Goal: Transaction & Acquisition: Purchase product/service

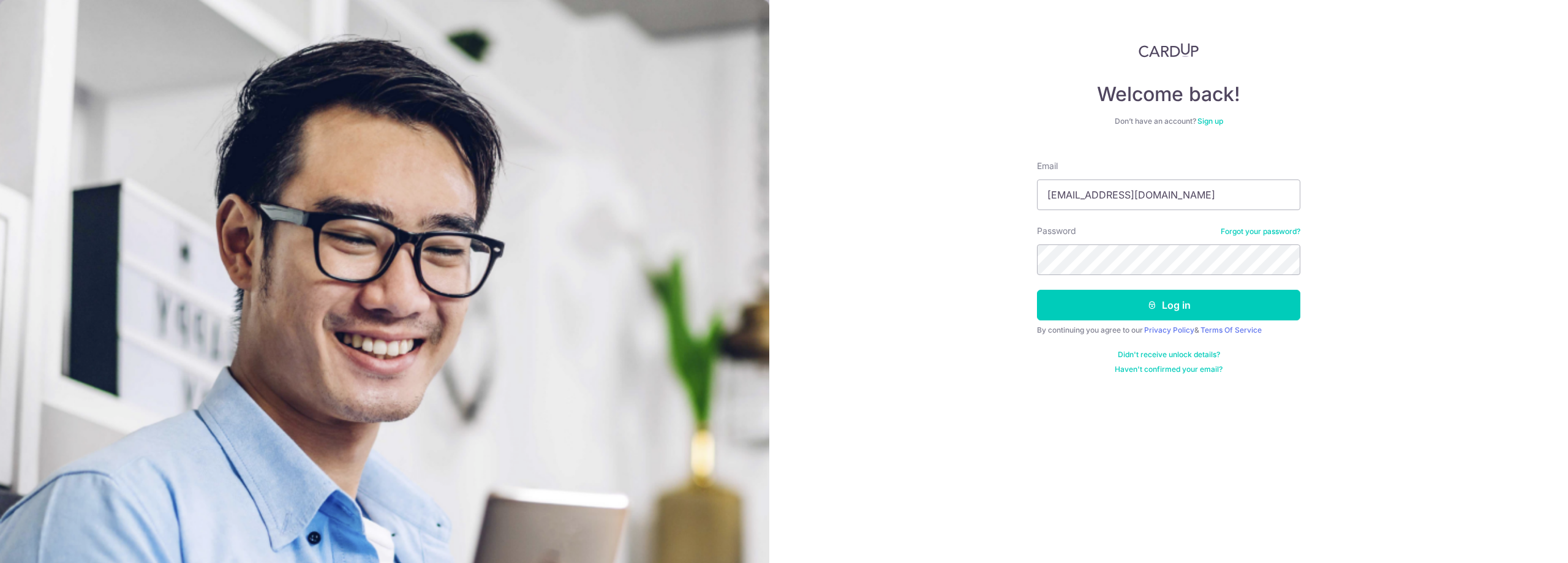
type input "victorlimwt@gmail.com"
click at [1037, 290] on button "Log in" at bounding box center [1168, 305] width 263 height 31
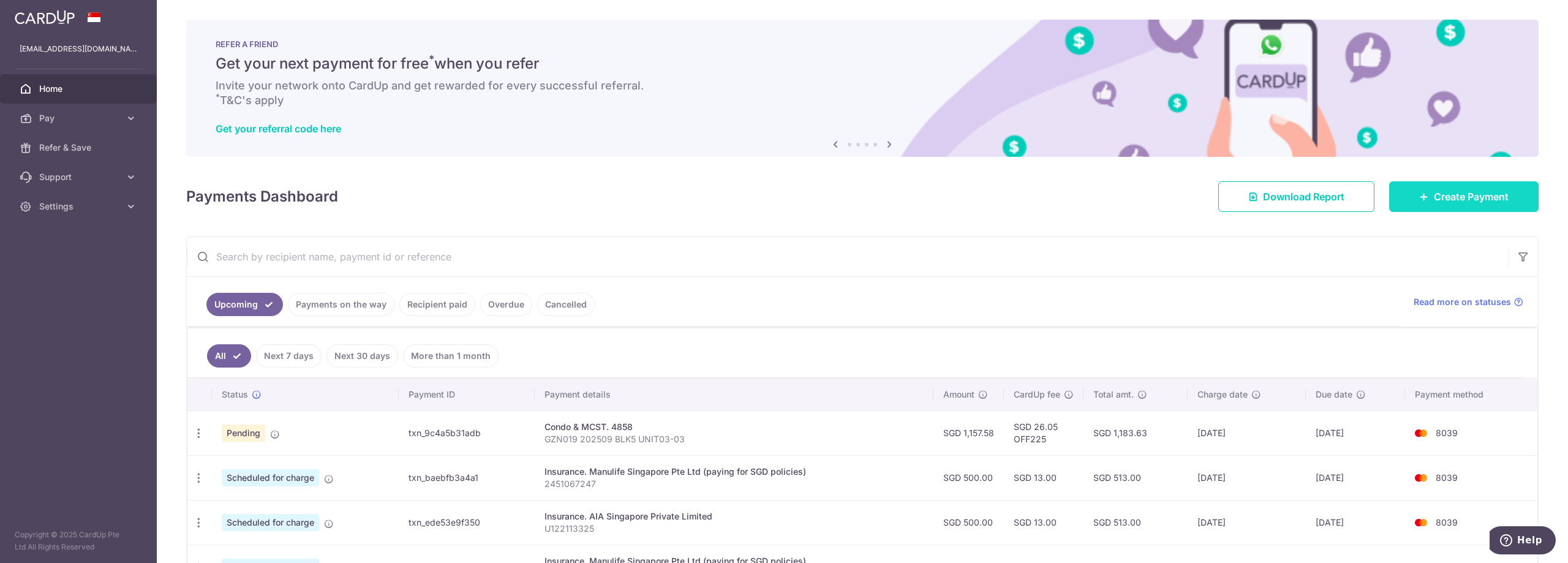
click at [1456, 201] on span "Create Payment" at bounding box center [1471, 197] width 74 height 15
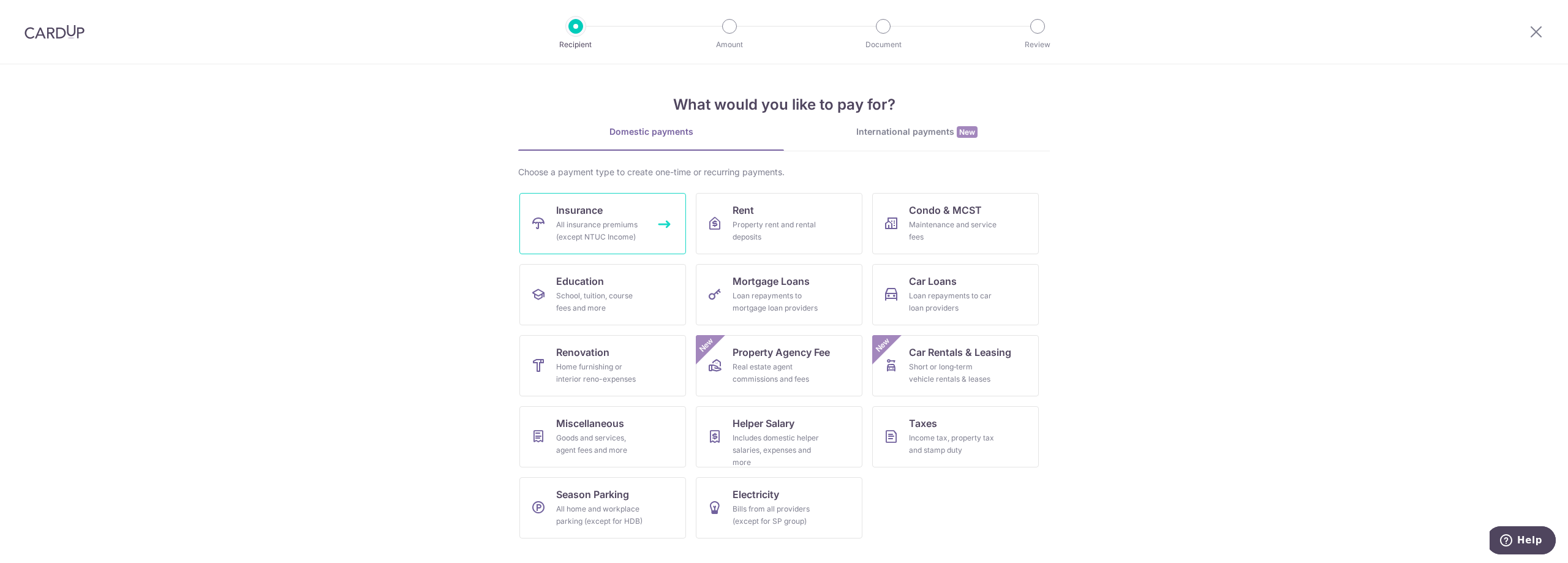
click at [629, 235] on div "All insurance premiums (except NTUC Income)" at bounding box center [600, 231] width 88 height 24
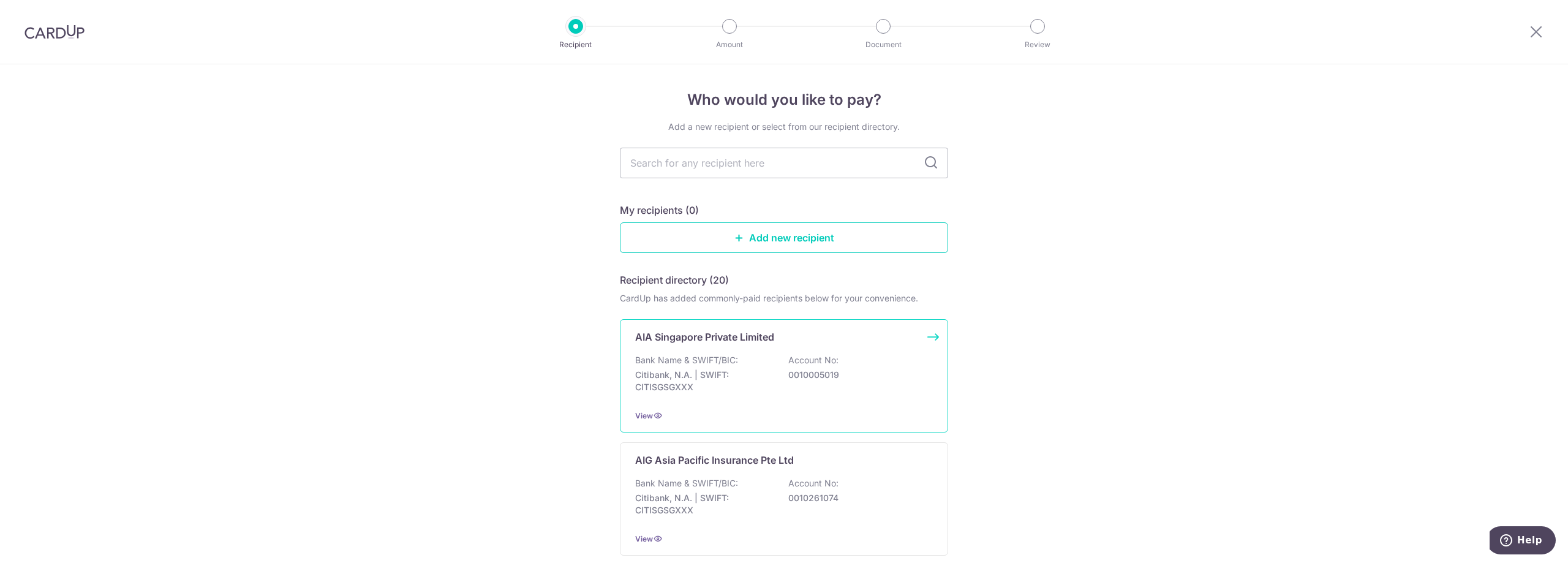
click at [815, 326] on div "AIA Singapore Private Limited Bank Name & SWIFT/BIC: Citibank, N.A. | SWIFT: CI…" at bounding box center [784, 376] width 329 height 114
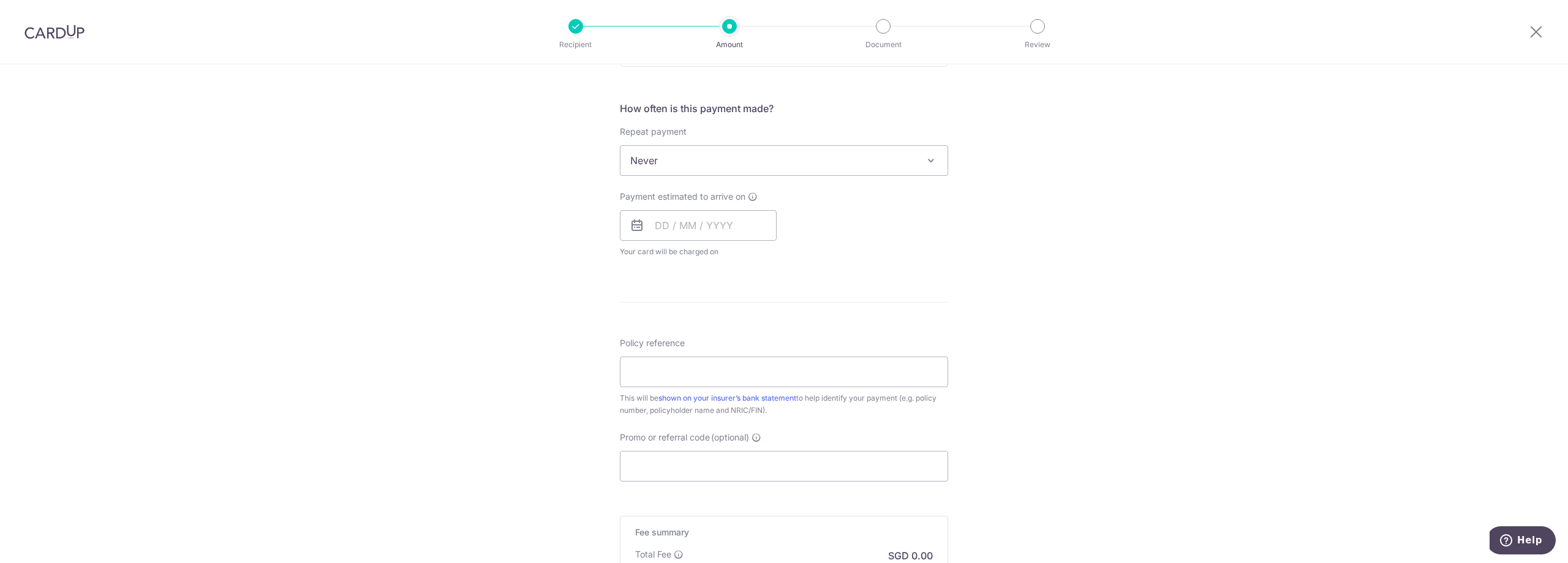
scroll to position [610, 0]
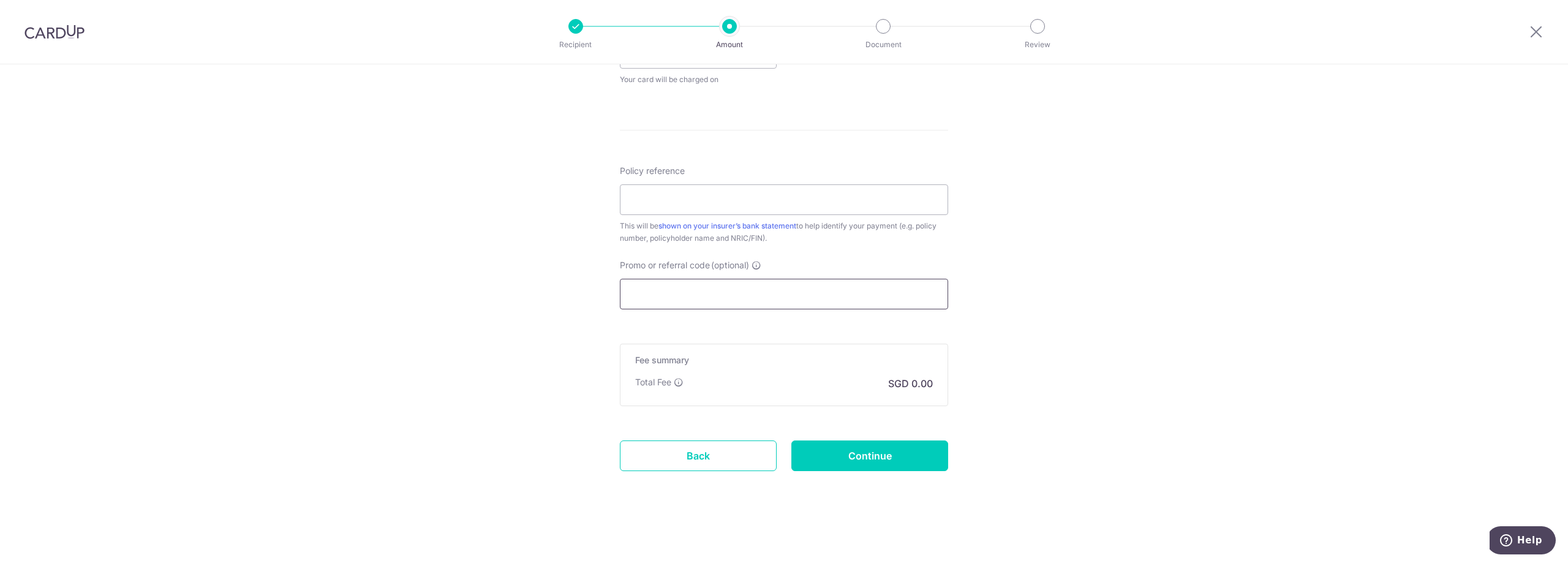
click at [725, 306] on input "Promo or referral code (optional)" at bounding box center [784, 294] width 329 height 31
paste input "OFF225"
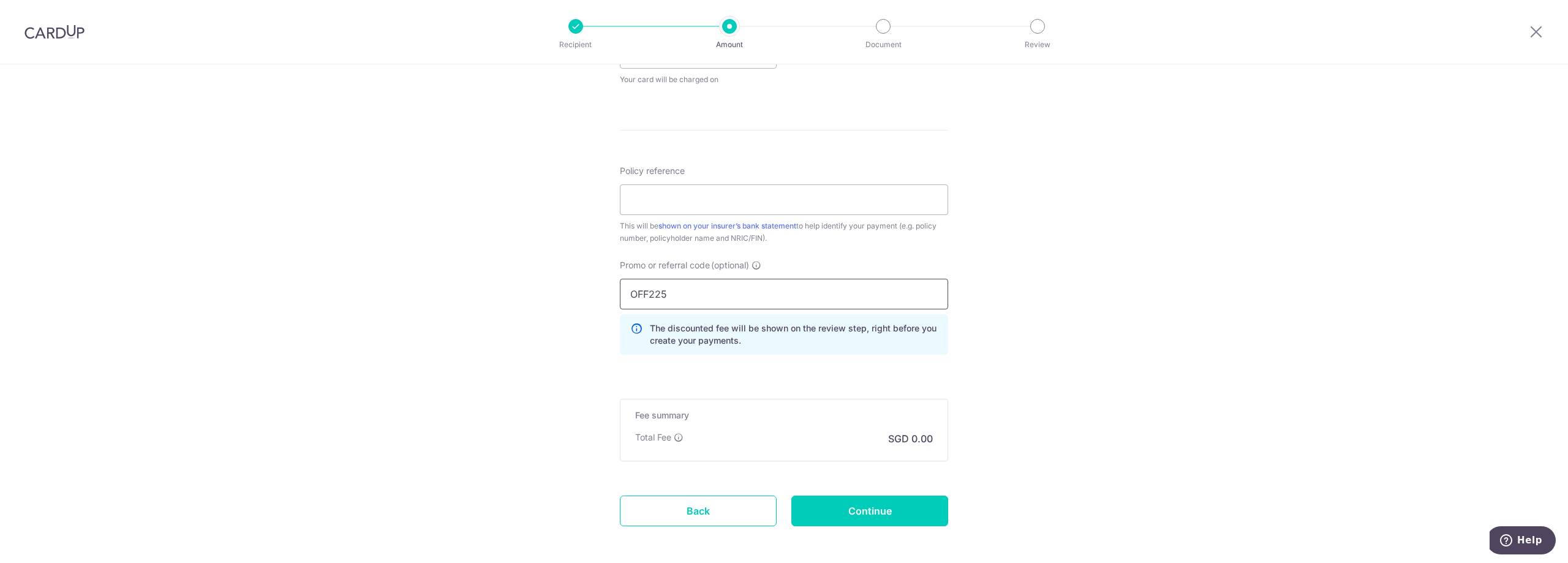
type input "OFF225"
click at [1089, 258] on div "Tell us more about your payment Enter payment amount SGD Select Card Select opt…" at bounding box center [784, 36] width 1568 height 1164
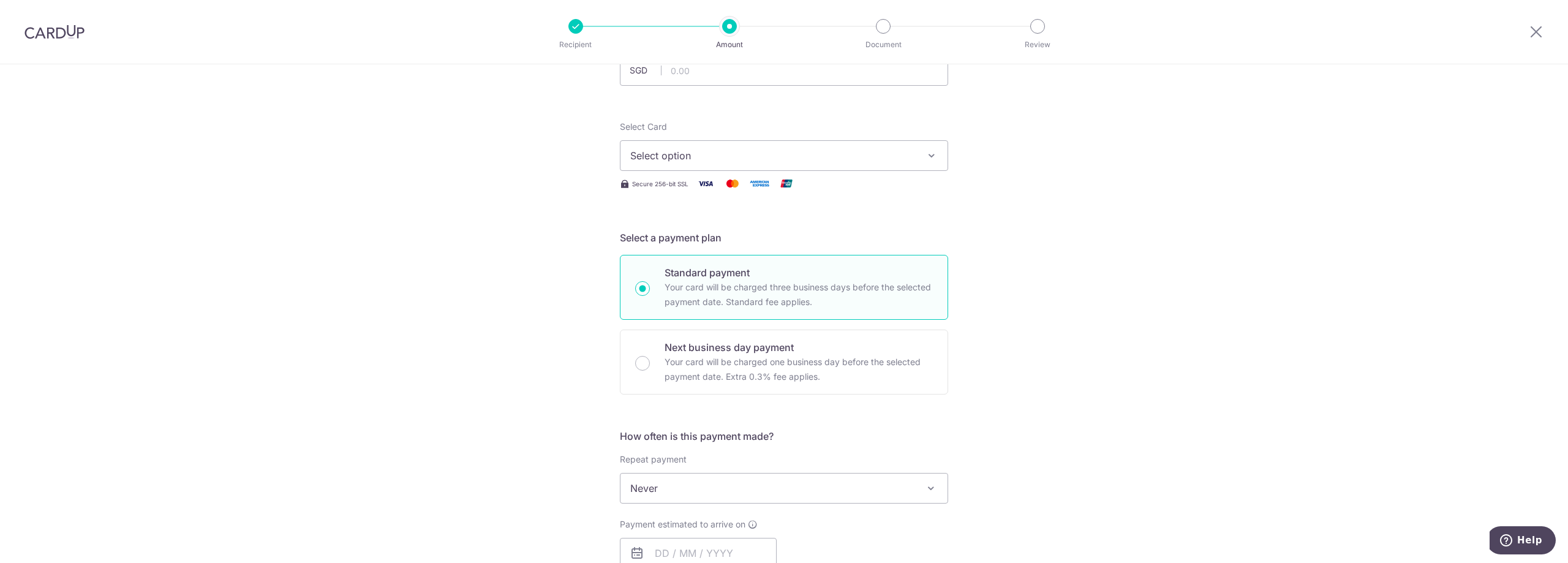
scroll to position [0, 0]
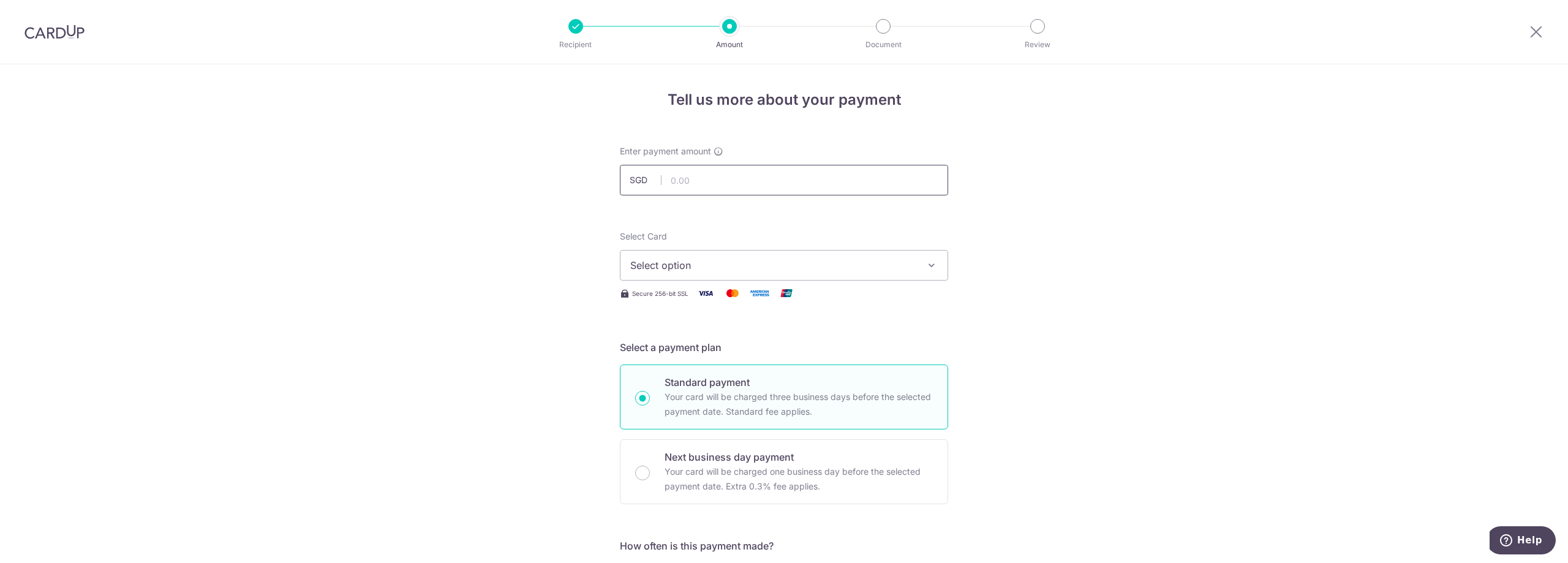
click at [791, 184] on input "text" at bounding box center [784, 180] width 329 height 31
paste input "L548043626"
type input "L548043626"
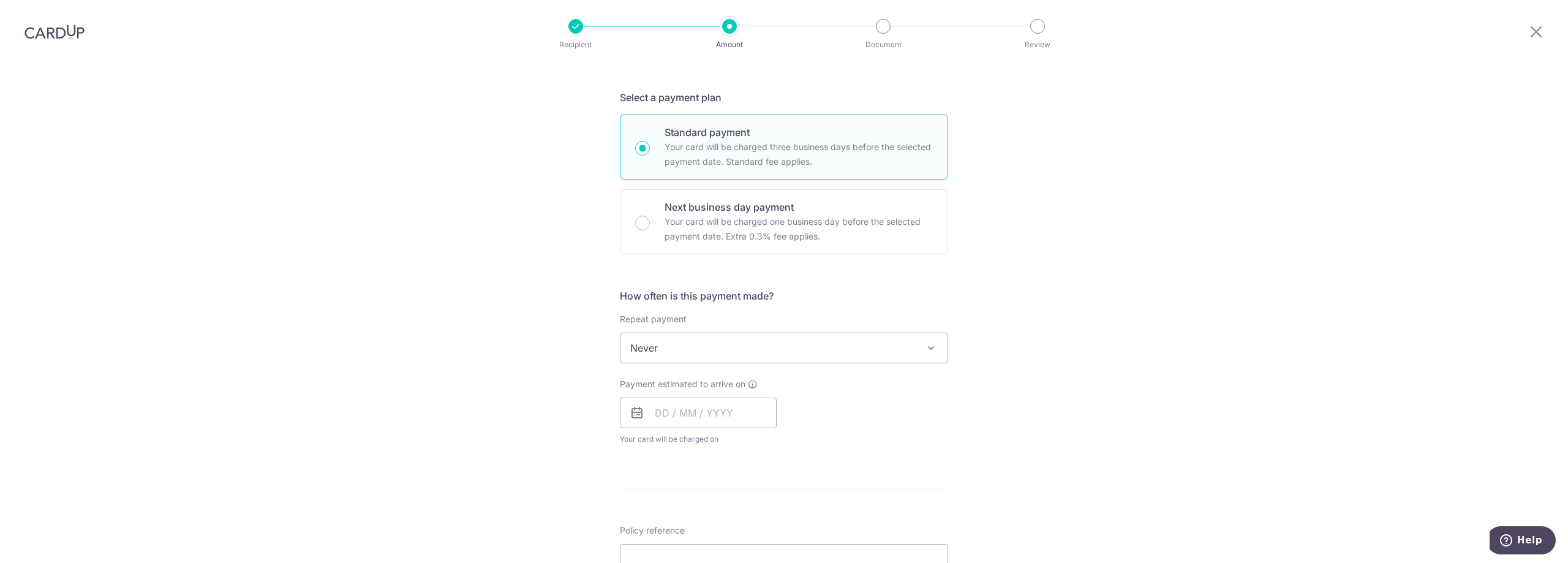
click at [734, 347] on span "Never" at bounding box center [784, 348] width 327 height 29
click at [1069, 331] on div "Tell us more about your payment Enter payment amount SGD Select Card Select opt…" at bounding box center [784, 396] width 1568 height 1164
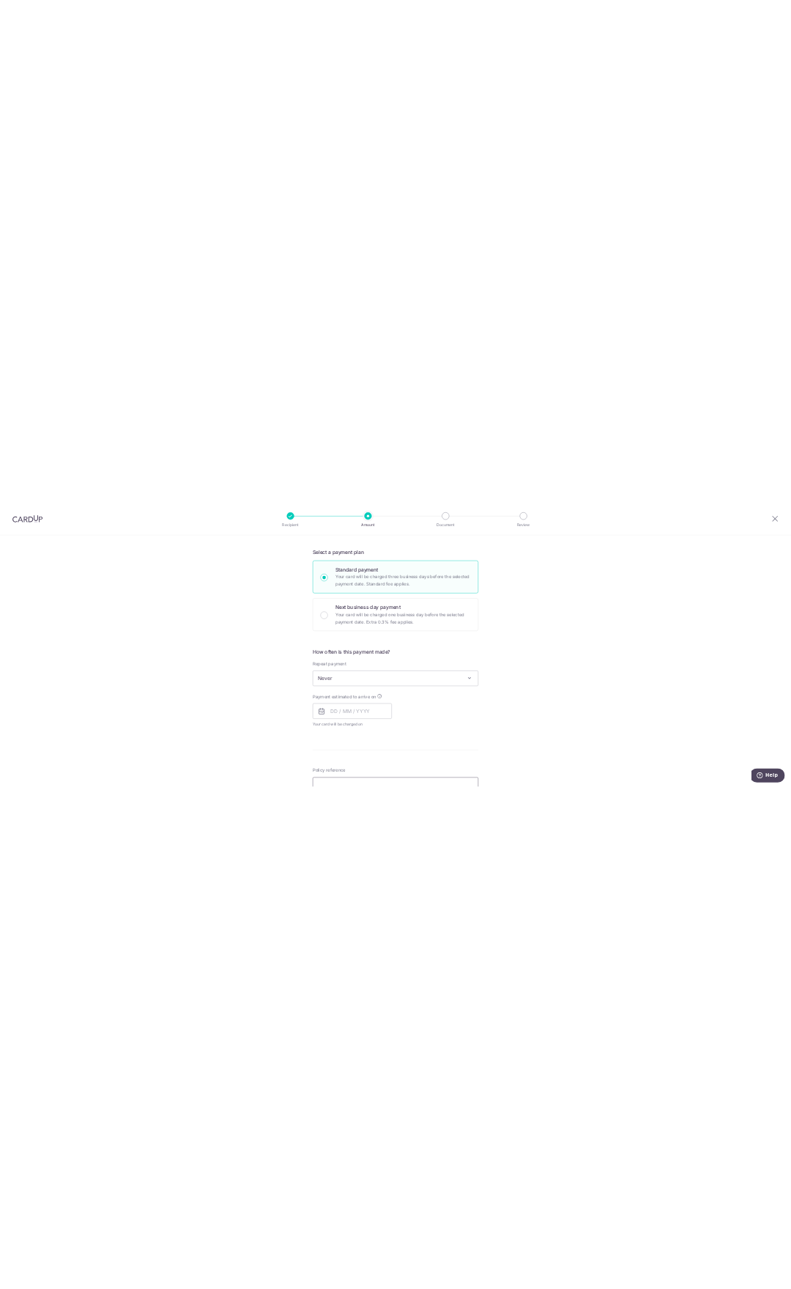
scroll to position [523, 0]
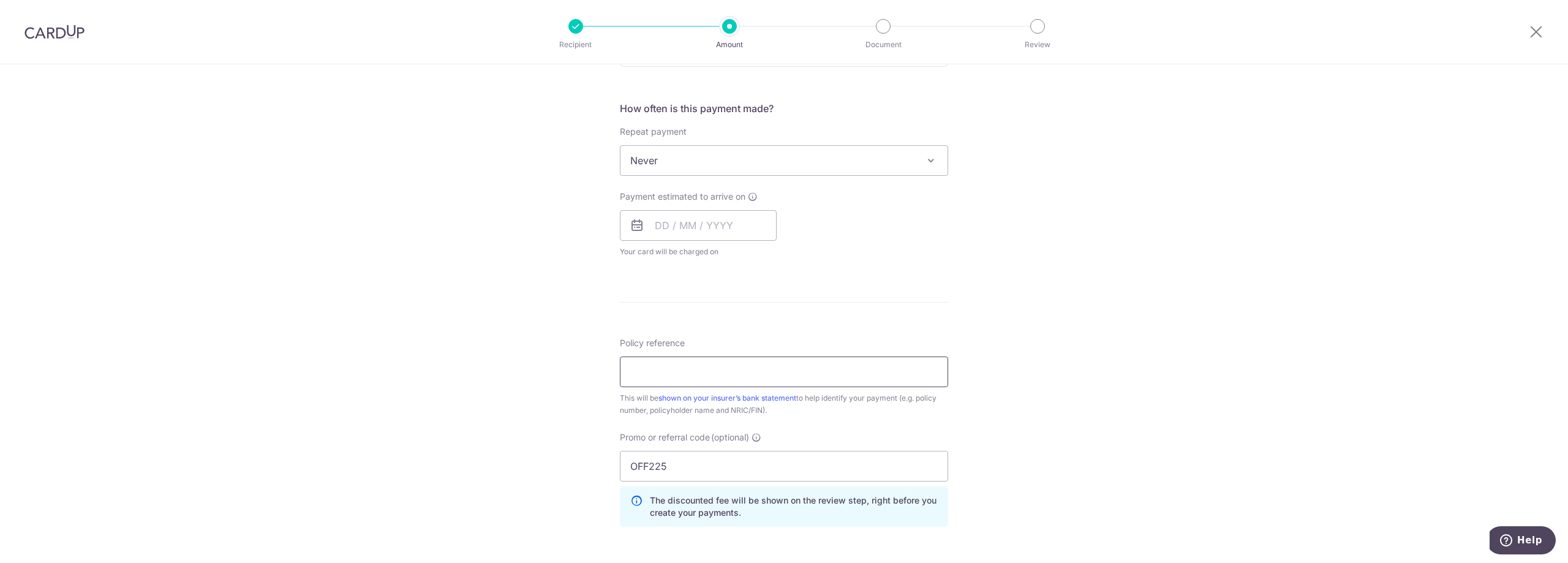
click at [732, 373] on input "Policy reference" at bounding box center [784, 371] width 329 height 31
paste input "L548043626"
type input "L548043626"
click at [503, 328] on div "Tell us more about your payment Enter payment amount SGD Select Card Select opt…" at bounding box center [784, 208] width 1568 height 1164
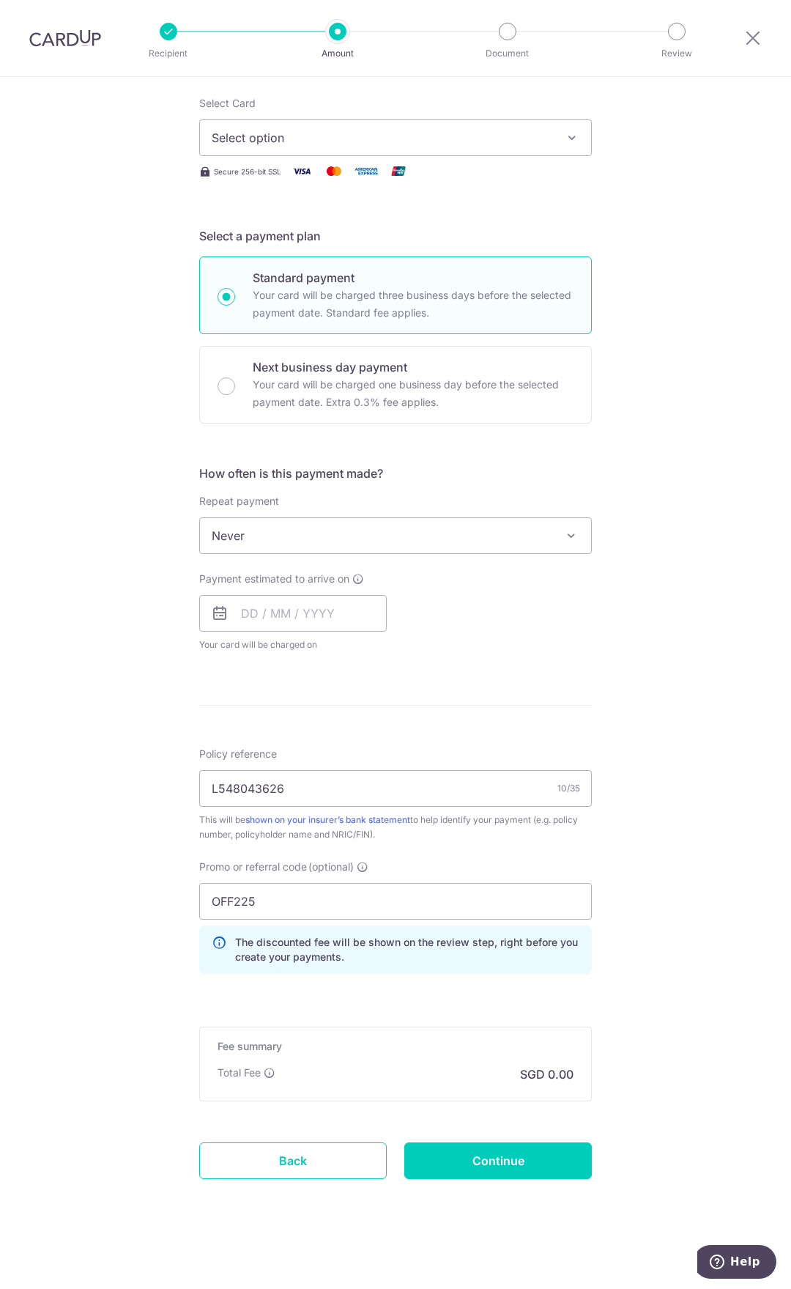
scroll to position [30, 0]
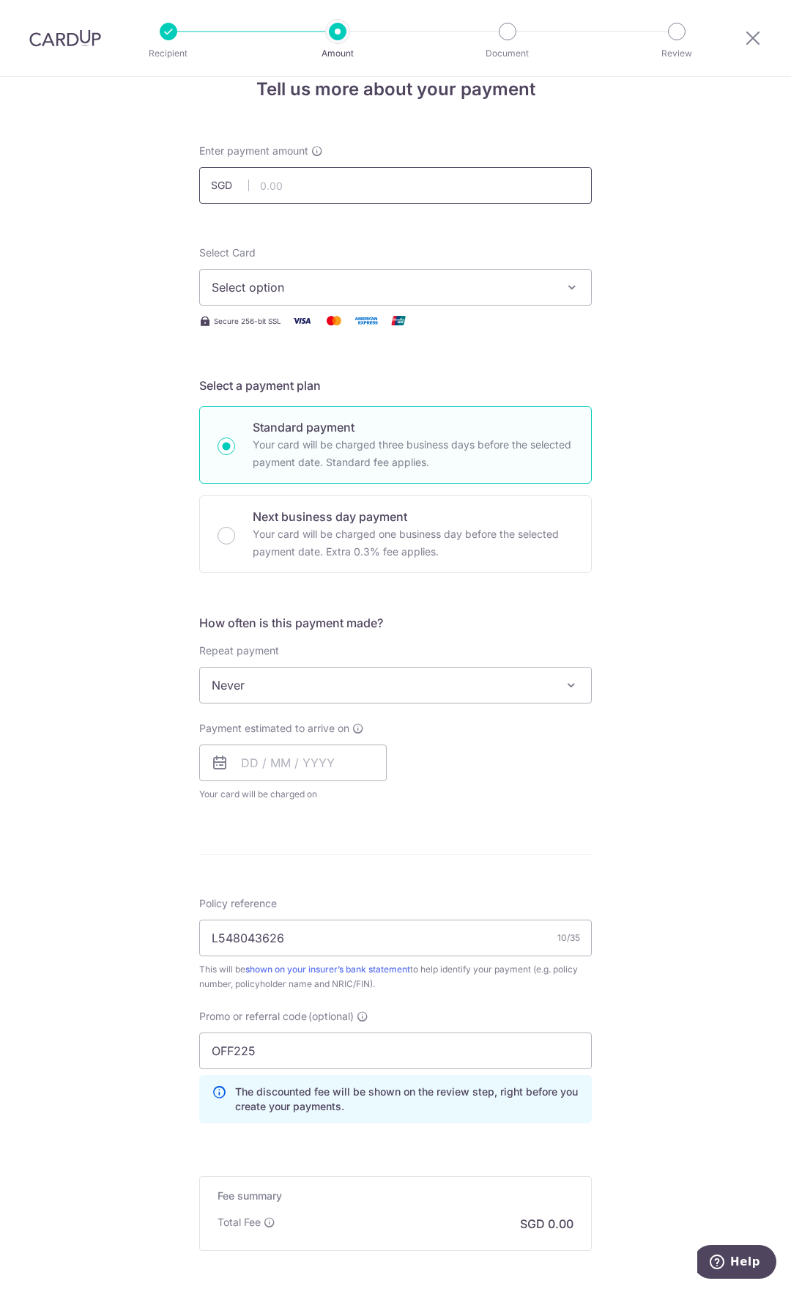
click at [323, 199] on input "text" at bounding box center [395, 185] width 393 height 37
type input "9,509.49"
click at [277, 264] on div "Select Card Select option Add credit card Your Cards **** 2094 **** 8039" at bounding box center [395, 275] width 393 height 60
click at [276, 278] on button "Select option" at bounding box center [395, 287] width 393 height 37
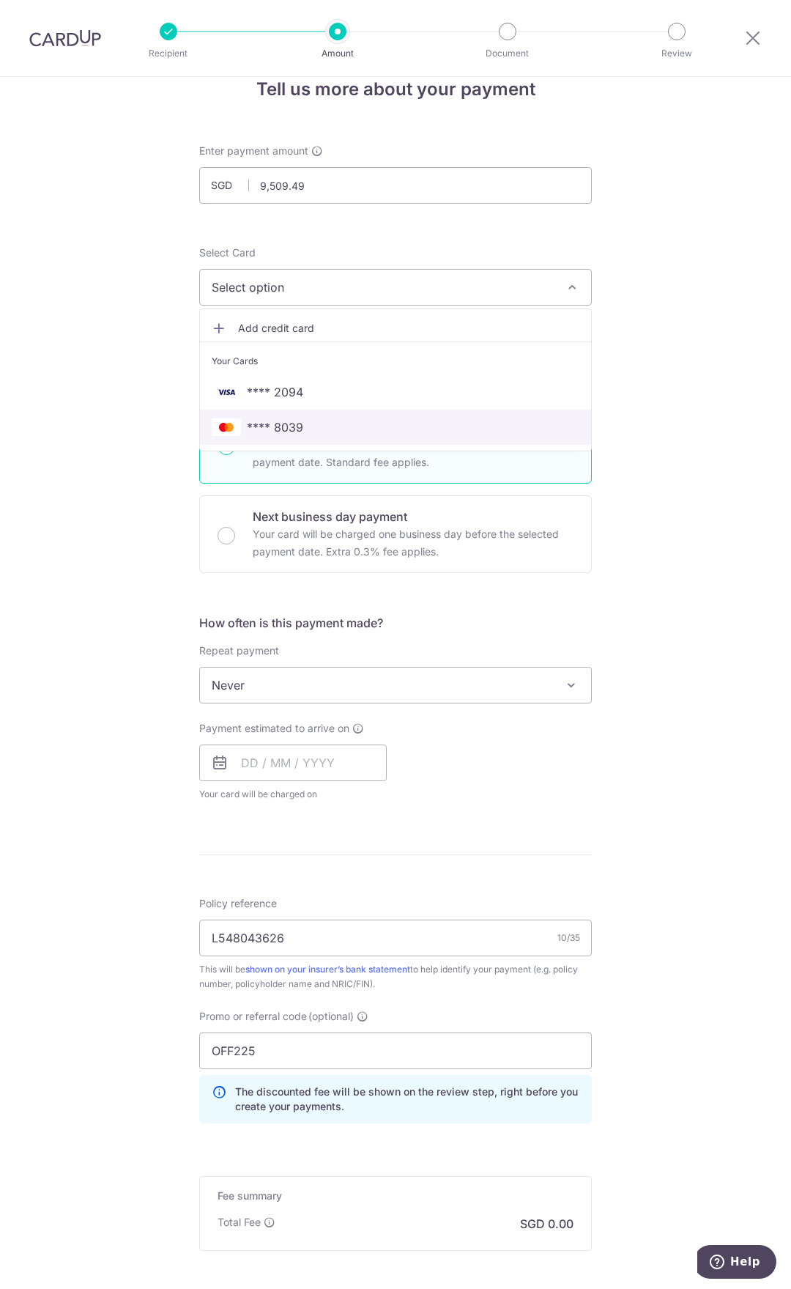
click at [276, 434] on span "**** 8039" at bounding box center [275, 427] width 56 height 18
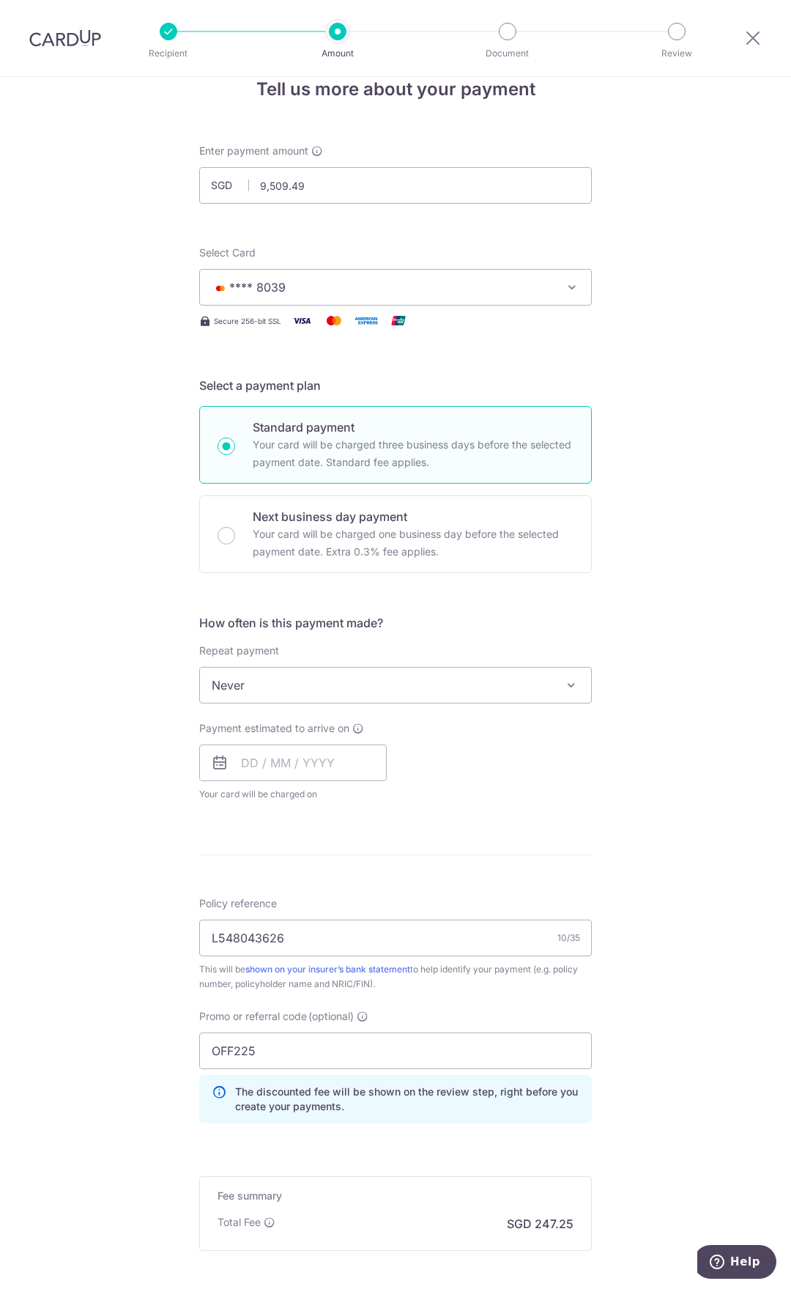
click at [115, 437] on div "Tell us more about your payment Enter payment amount SGD 9,509.49 9509.49 Selec…" at bounding box center [395, 742] width 791 height 1391
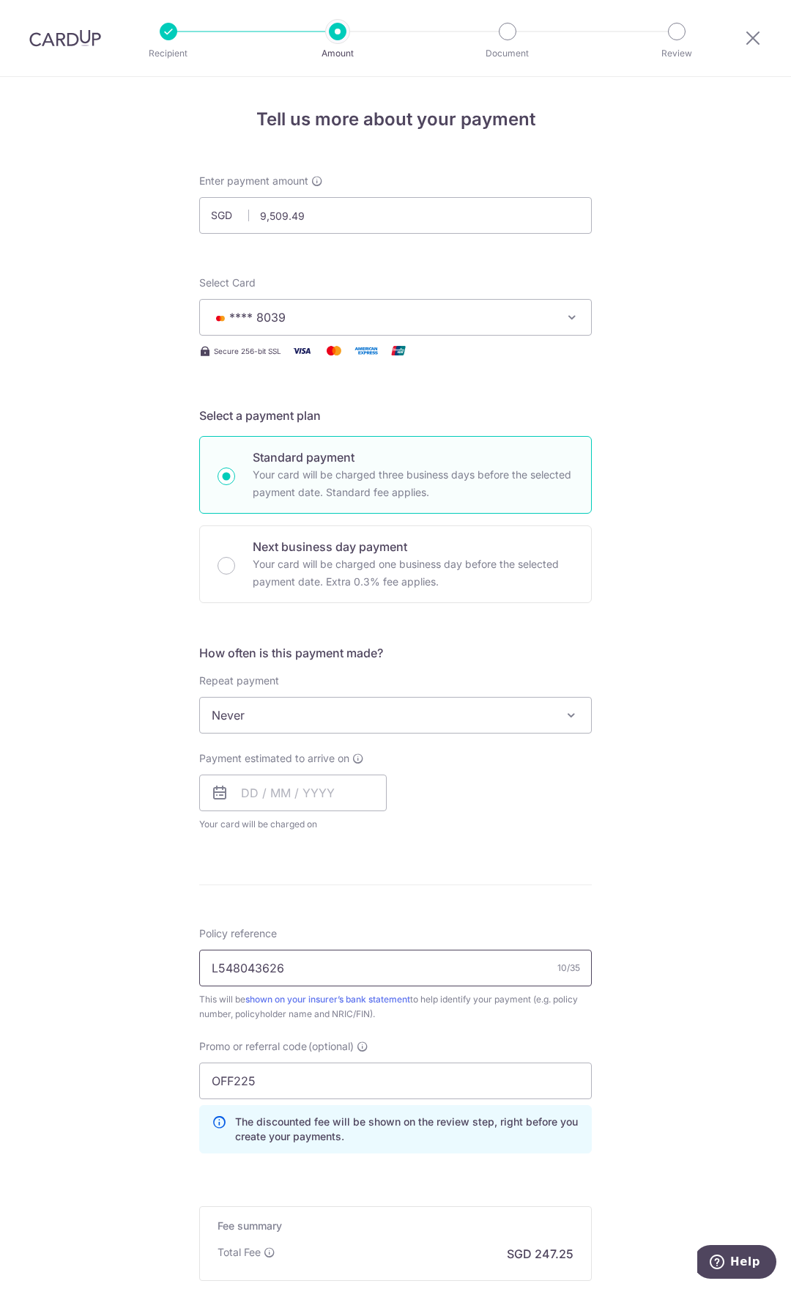
scroll to position [179, 0]
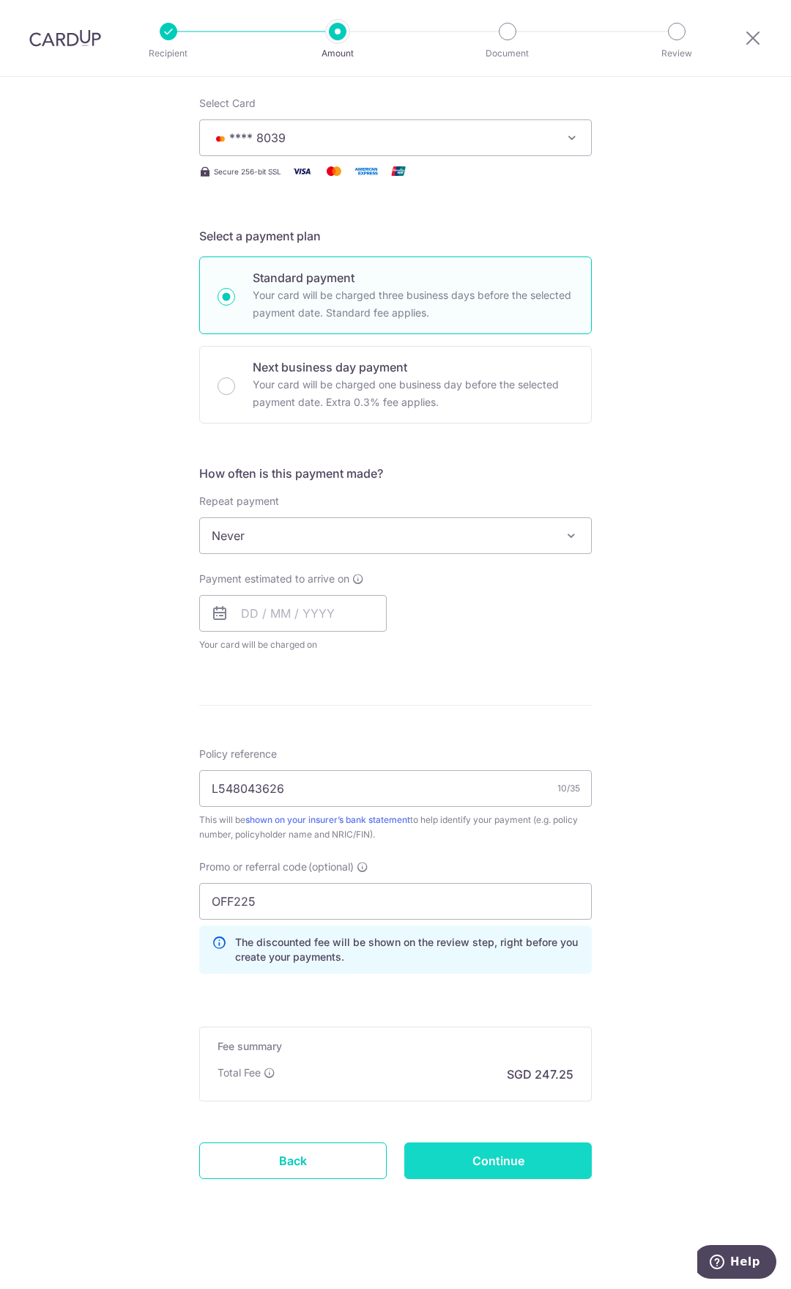
click at [503, 673] on input "Continue" at bounding box center [498, 1160] width 188 height 37
type input "Create Schedule"
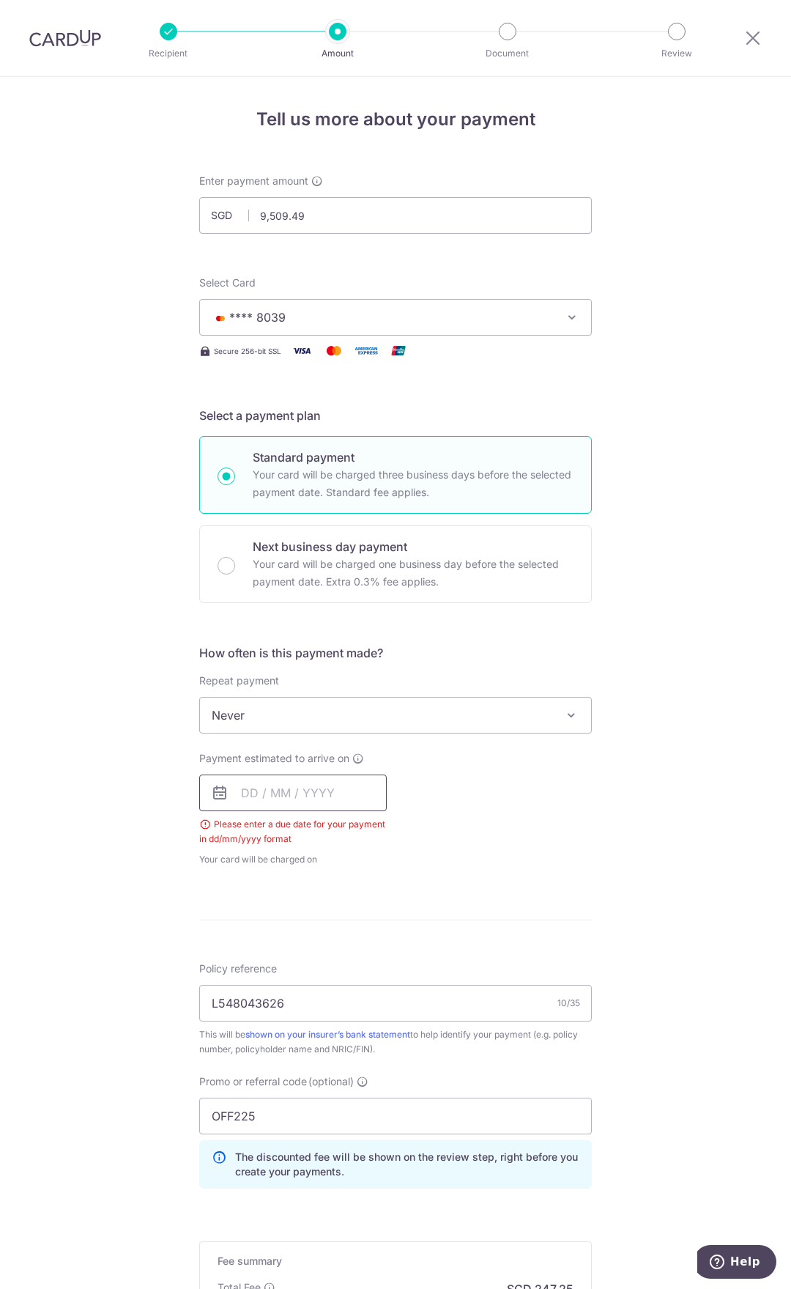
scroll to position [215, 0]
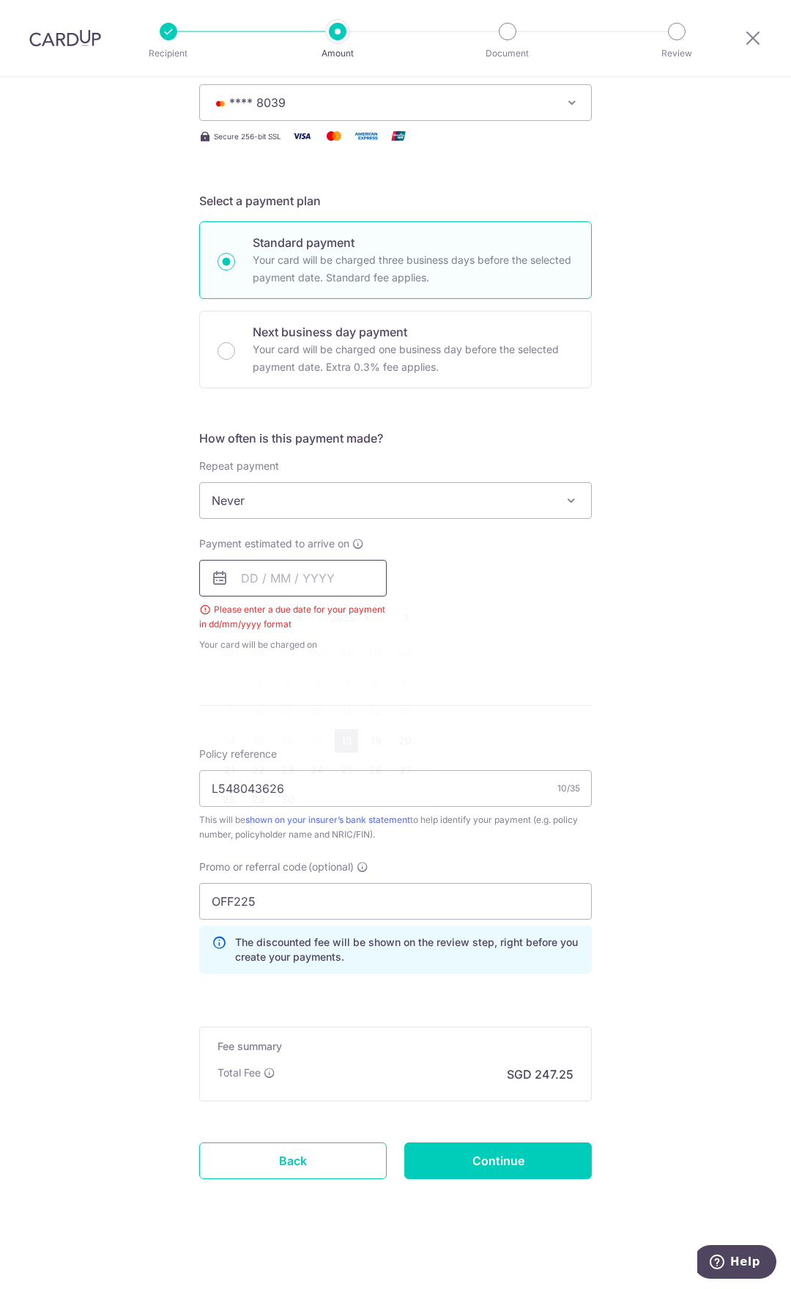
click at [256, 577] on input "text" at bounding box center [293, 578] width 188 height 37
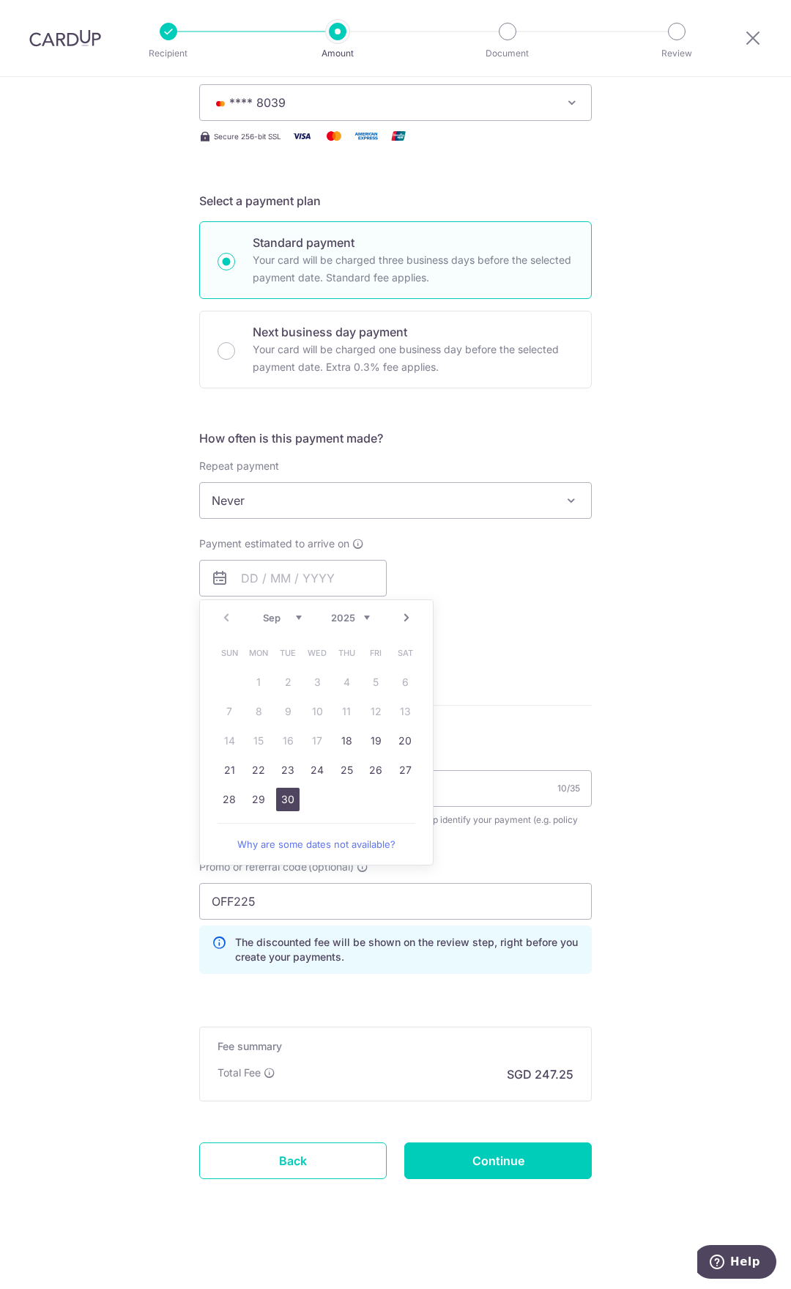
click at [284, 804] on link "30" at bounding box center [287, 799] width 23 height 23
type input "[DATE]"
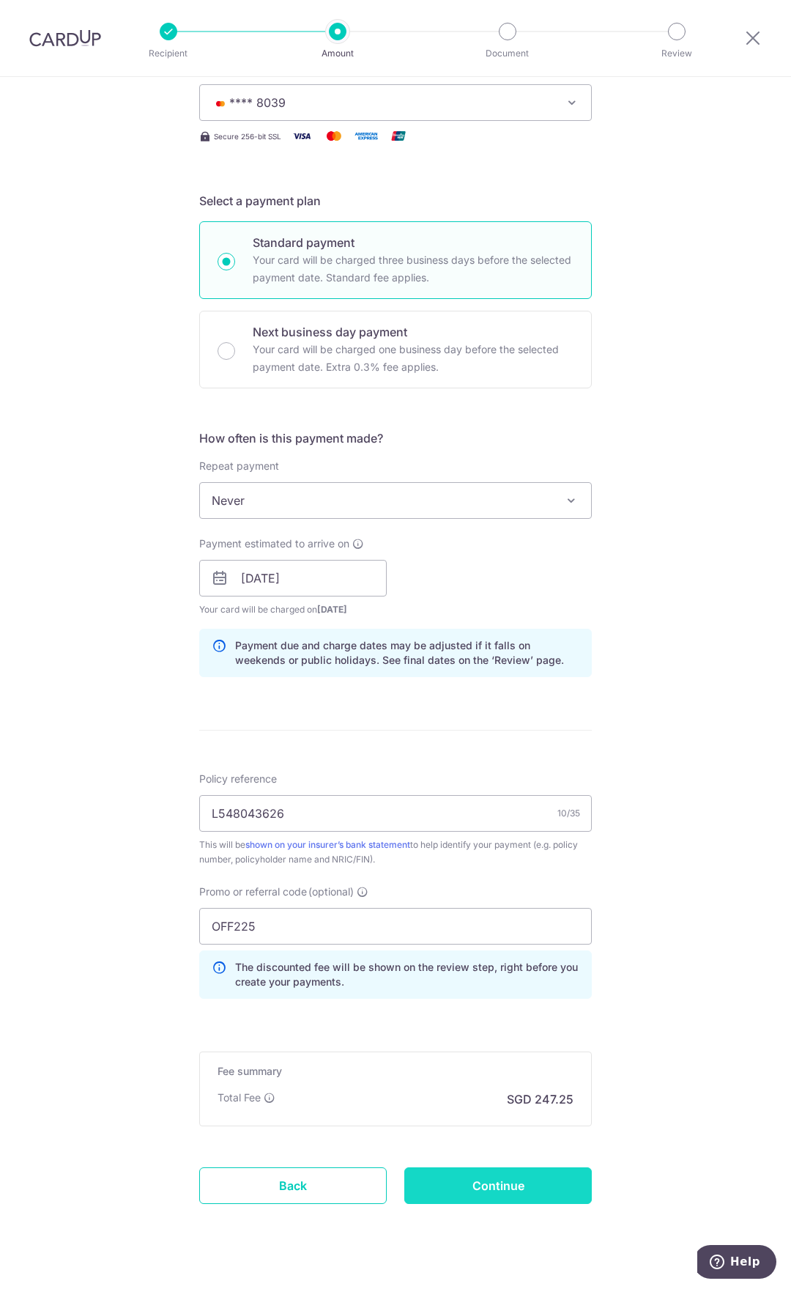
click at [519, 1186] on input "Continue" at bounding box center [498, 1185] width 188 height 37
type input "Create Schedule"
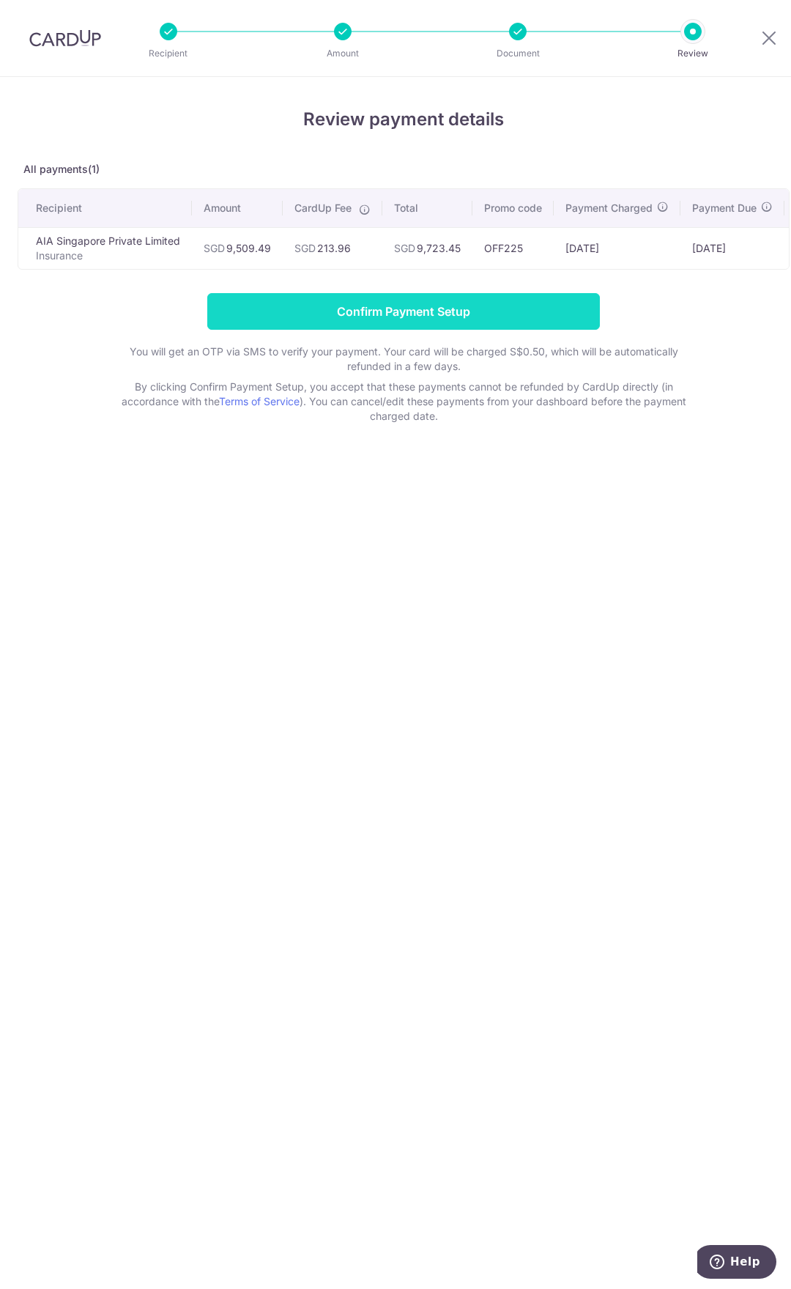
click at [273, 301] on input "Confirm Payment Setup" at bounding box center [403, 311] width 393 height 37
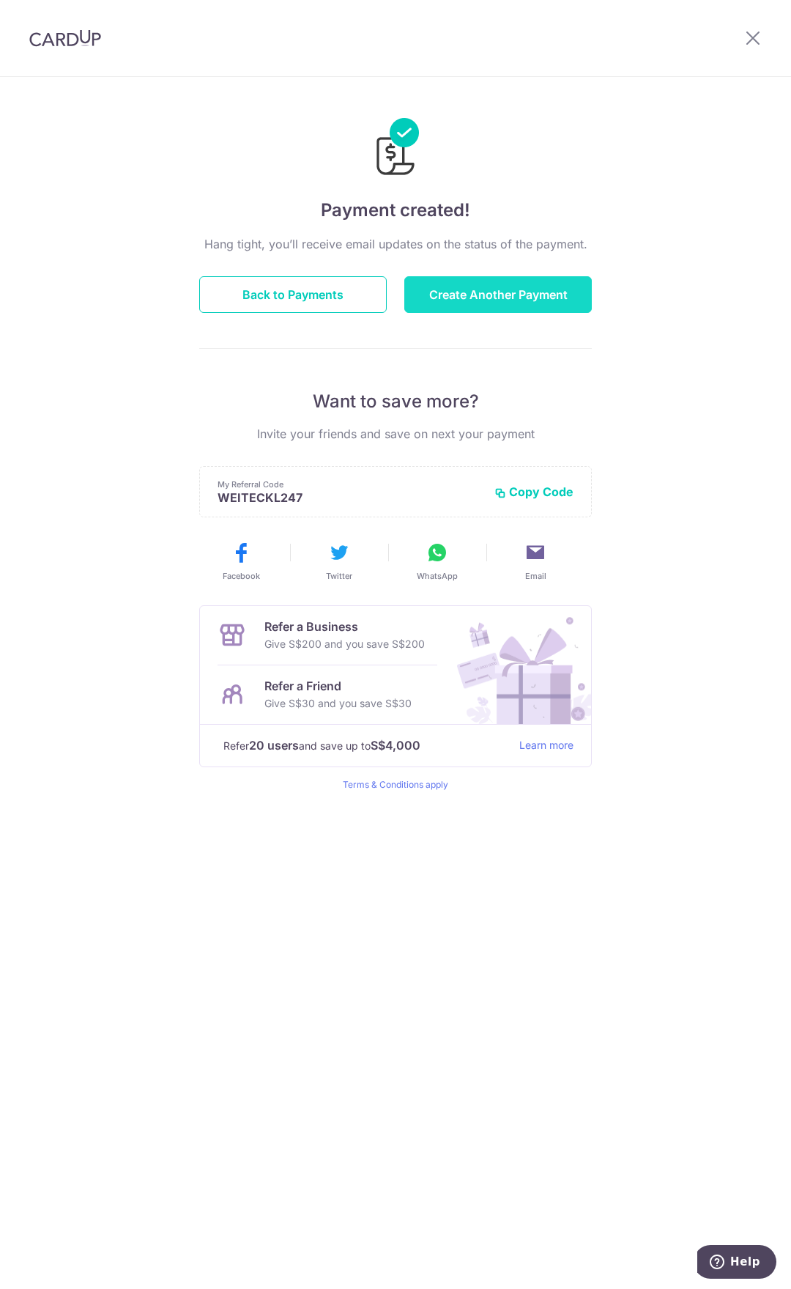
click at [522, 311] on button "Create Another Payment" at bounding box center [498, 294] width 188 height 37
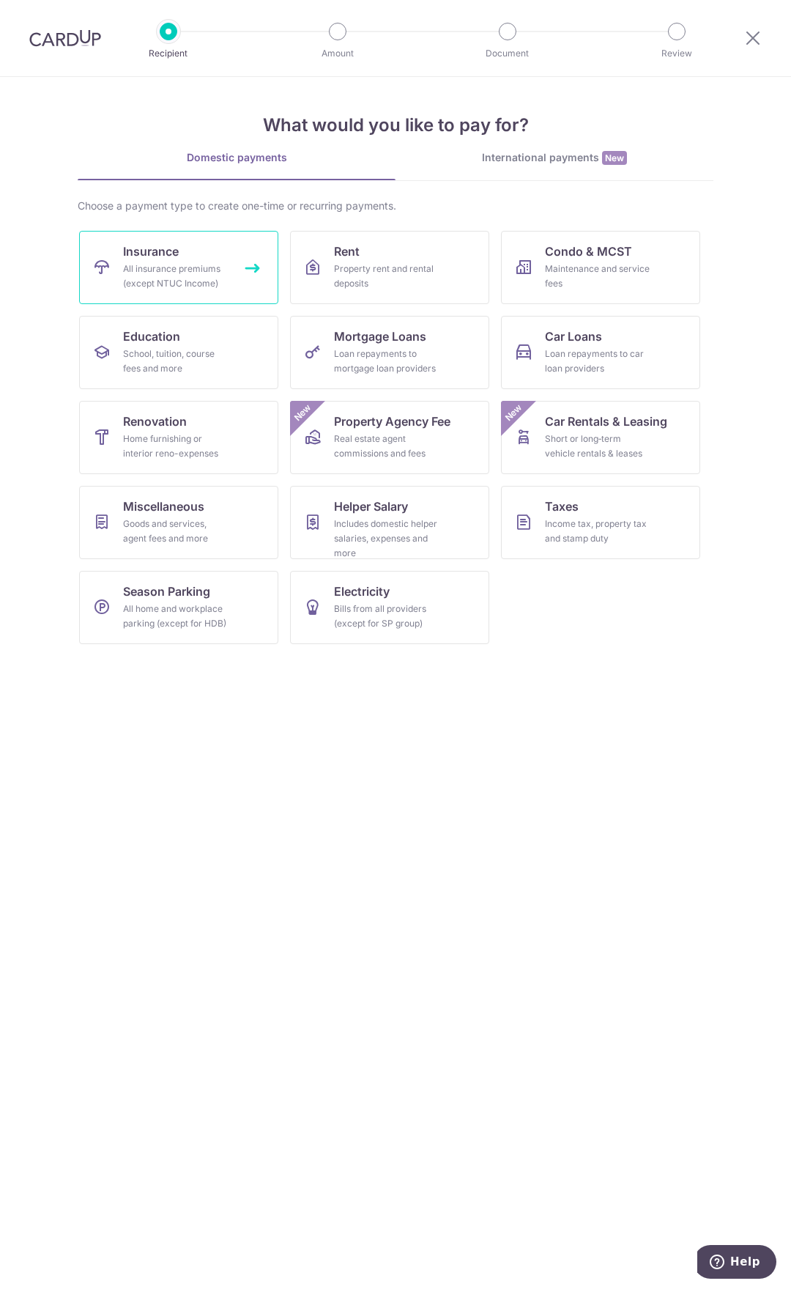
click at [177, 278] on div "All insurance premiums (except NTUC Income)" at bounding box center [175, 276] width 105 height 29
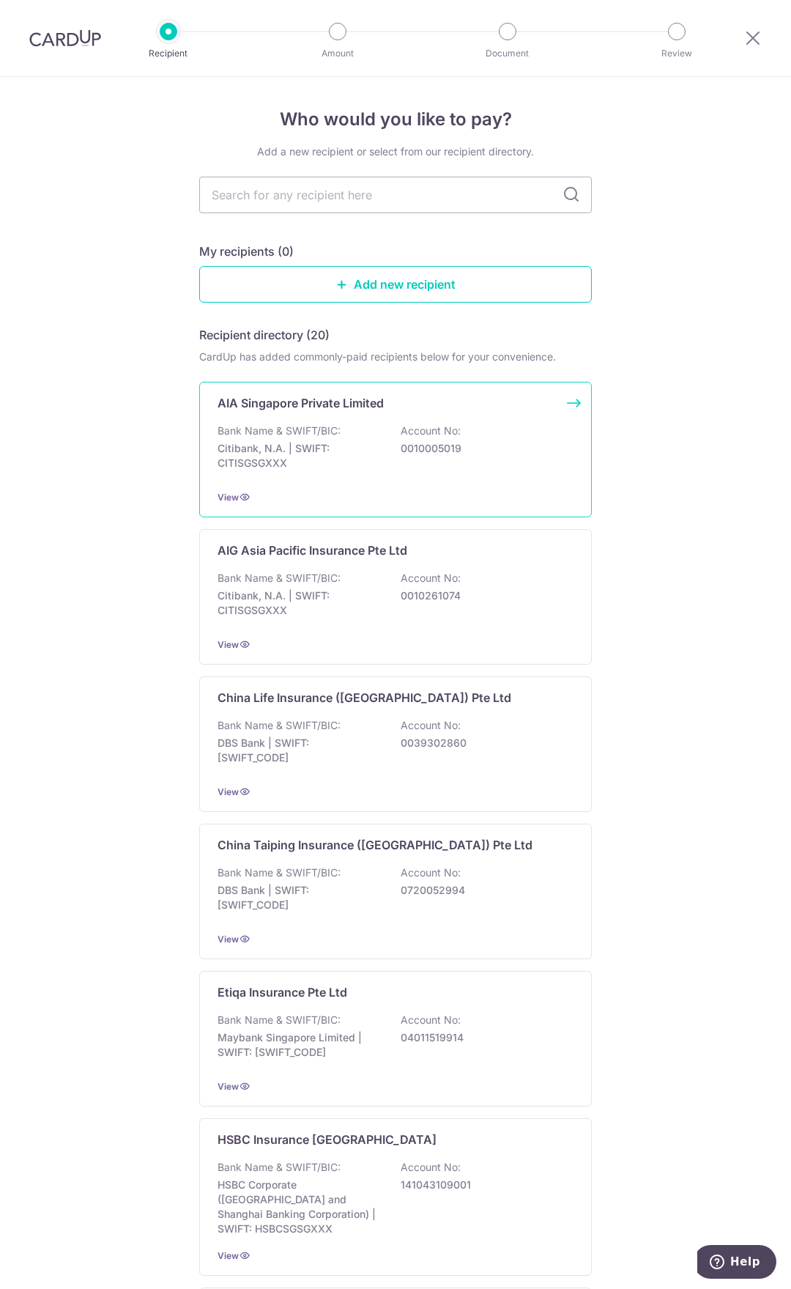
click at [356, 434] on div "Bank Name & SWIFT/BIC: Citibank, N.A. | SWIFT: CITISGSGXXX Account No: 00100050…" at bounding box center [396, 450] width 356 height 54
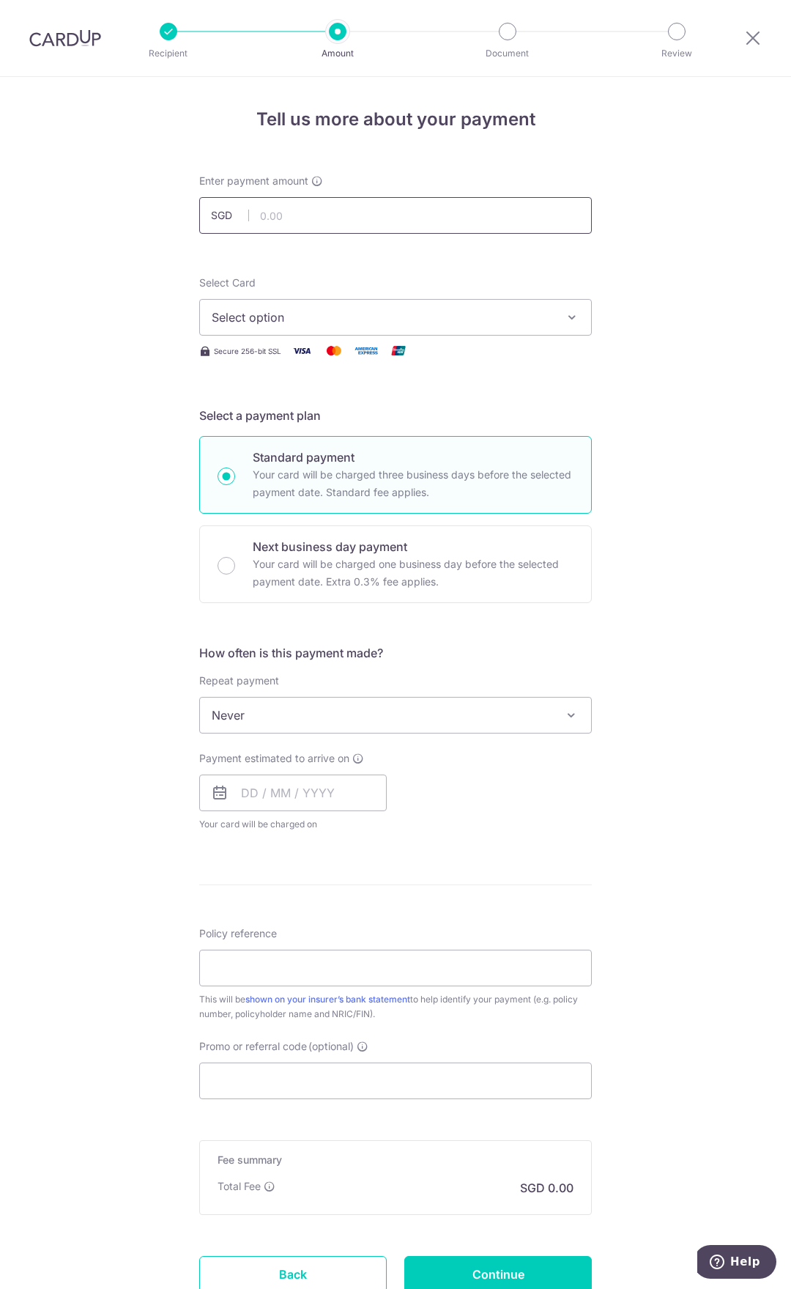
click at [325, 221] on input "text" at bounding box center [395, 215] width 393 height 37
type input "7,979.22"
click at [270, 319] on span "Select option" at bounding box center [382, 317] width 341 height 18
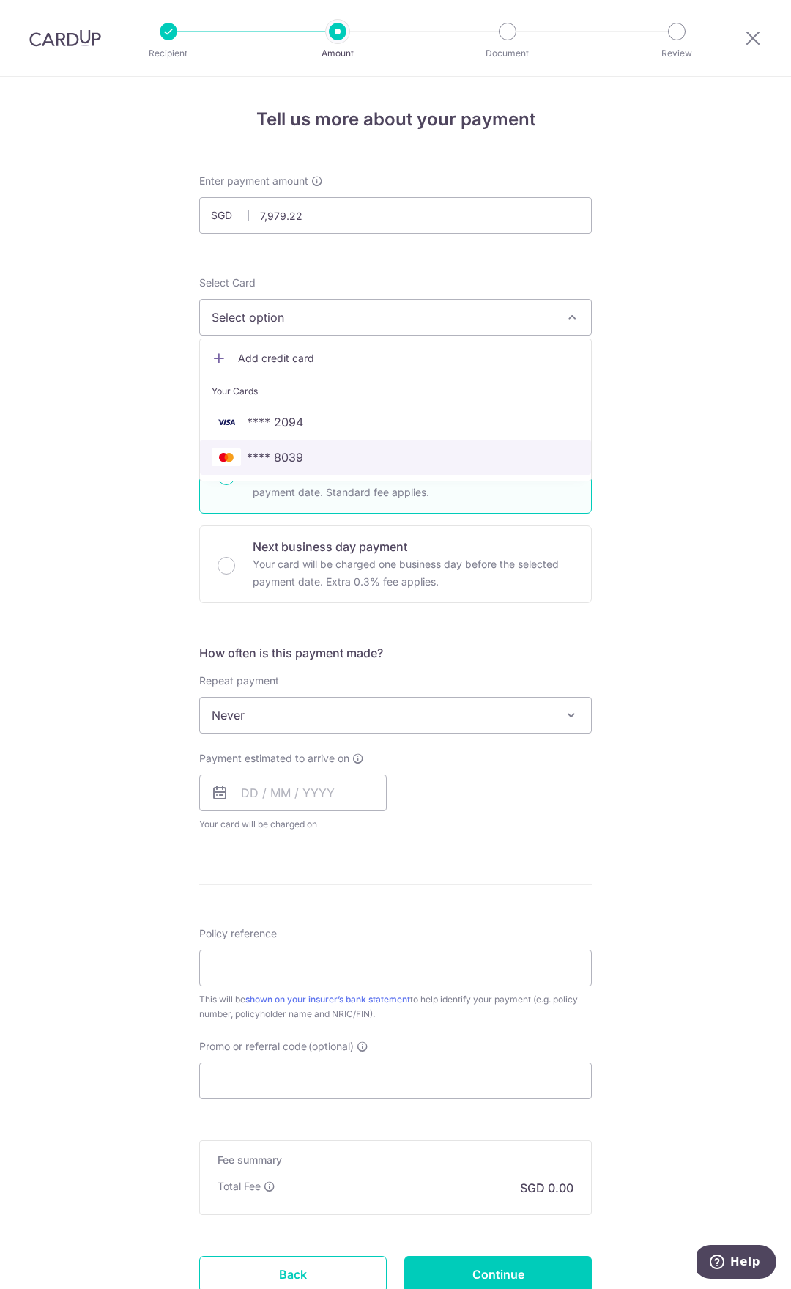
click at [298, 456] on span "**** 8039" at bounding box center [275, 457] width 56 height 18
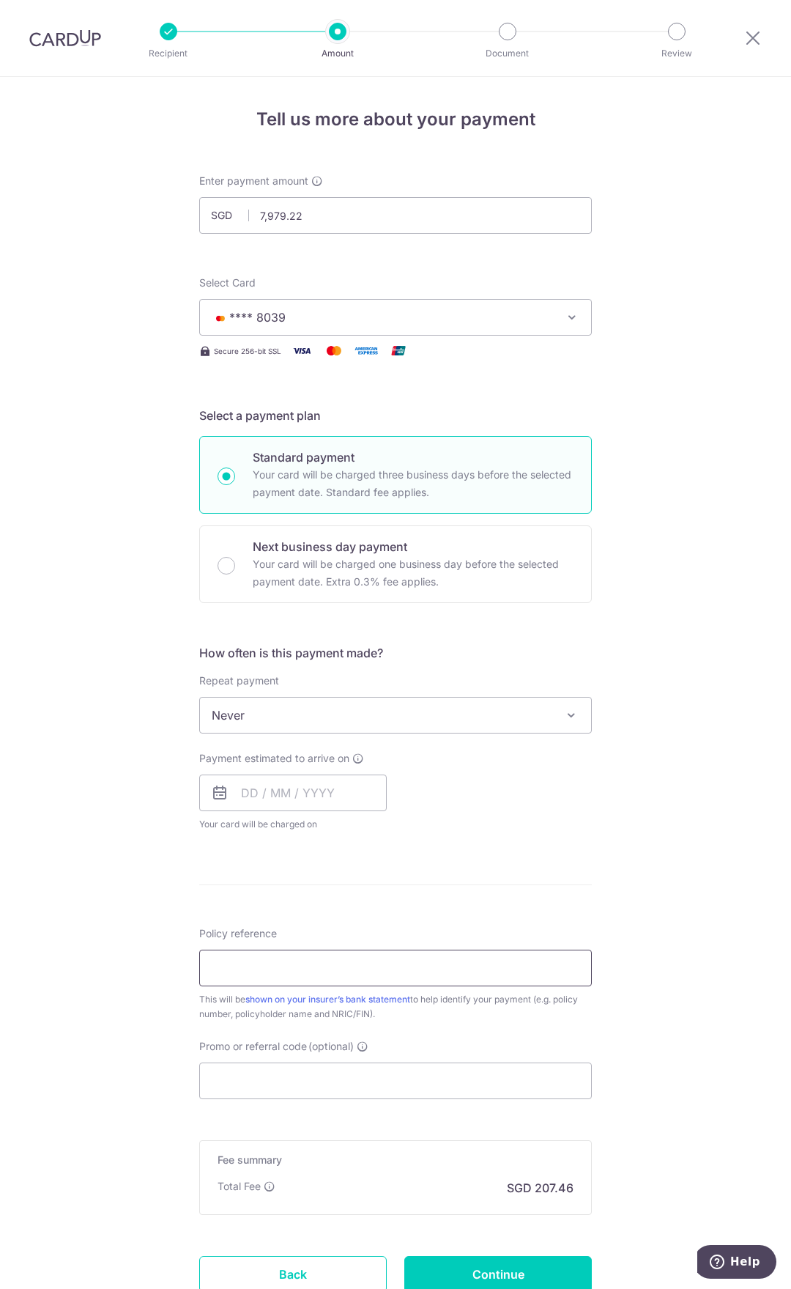
click at [273, 957] on input "Policy reference" at bounding box center [395, 967] width 393 height 37
paste input "L548043626"
type input "L548043626"
drag, startPoint x: 309, startPoint y: 979, endPoint x: -74, endPoint y: 653, distance: 502.6
click at [199, 949] on input "L548043626" at bounding box center [395, 967] width 393 height 37
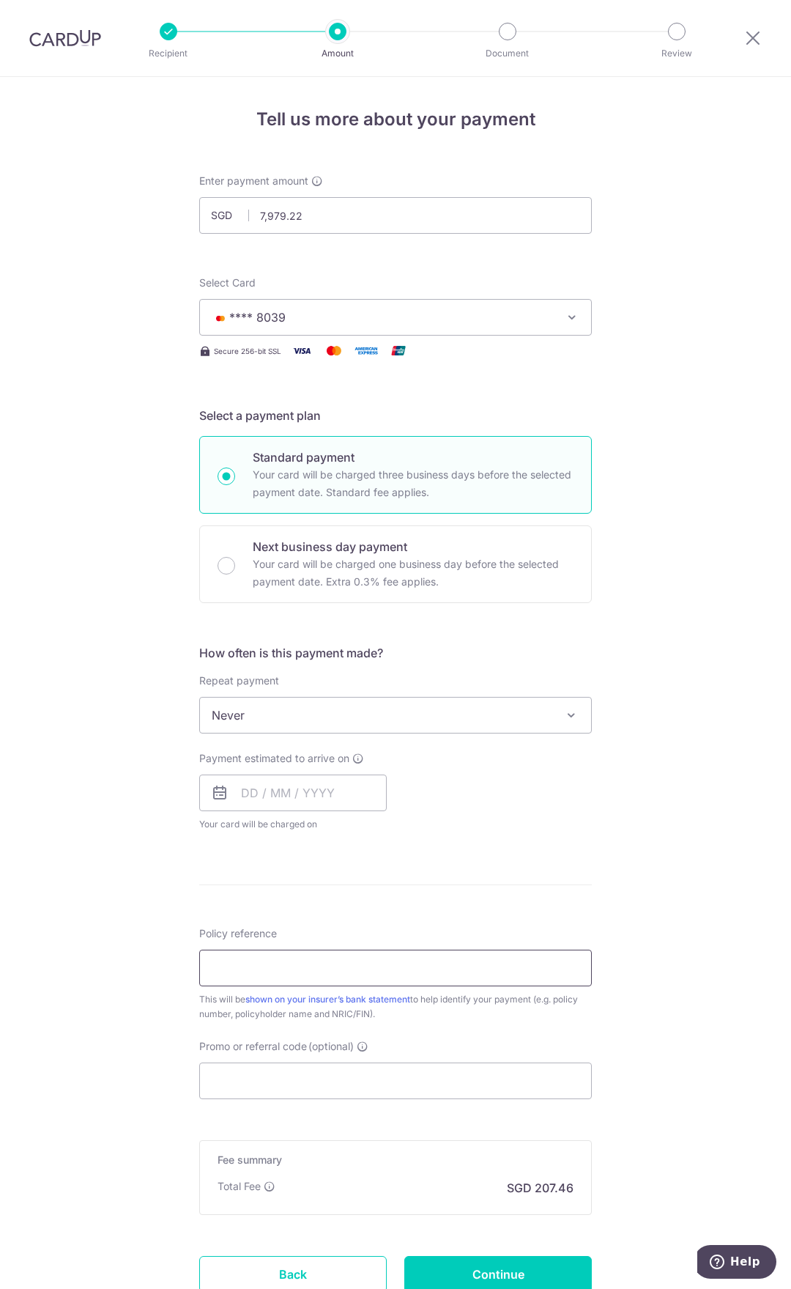
click at [260, 962] on input "Policy reference" at bounding box center [395, 967] width 393 height 37
paste input "L550009425"
type input "L550009425"
click at [316, 1103] on form "Enter payment amount SGD 7,979.22 7979.22 Select Card **** 8039 Add credit card…" at bounding box center [395, 754] width 393 height 1160
click at [320, 1093] on input "Promo or referral code (optional)" at bounding box center [395, 1080] width 393 height 37
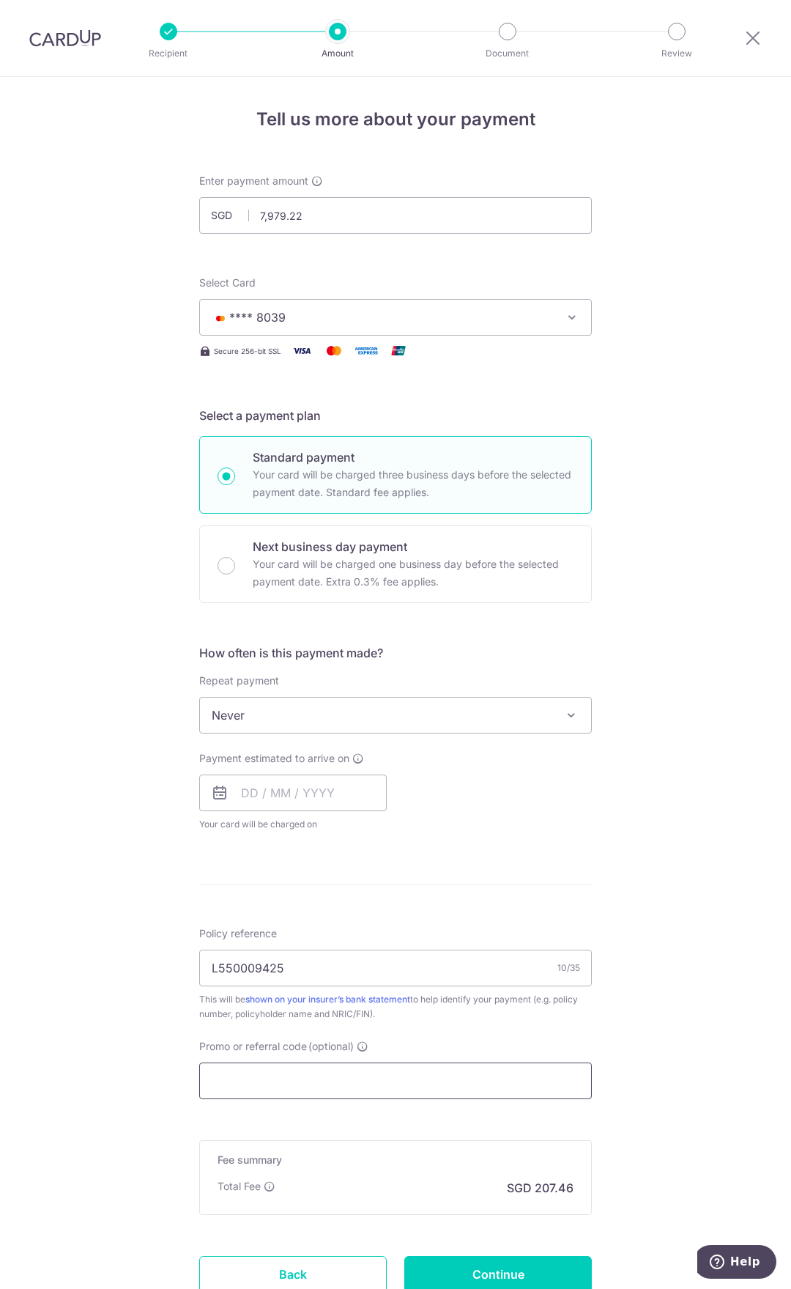
paste input "OFF225"
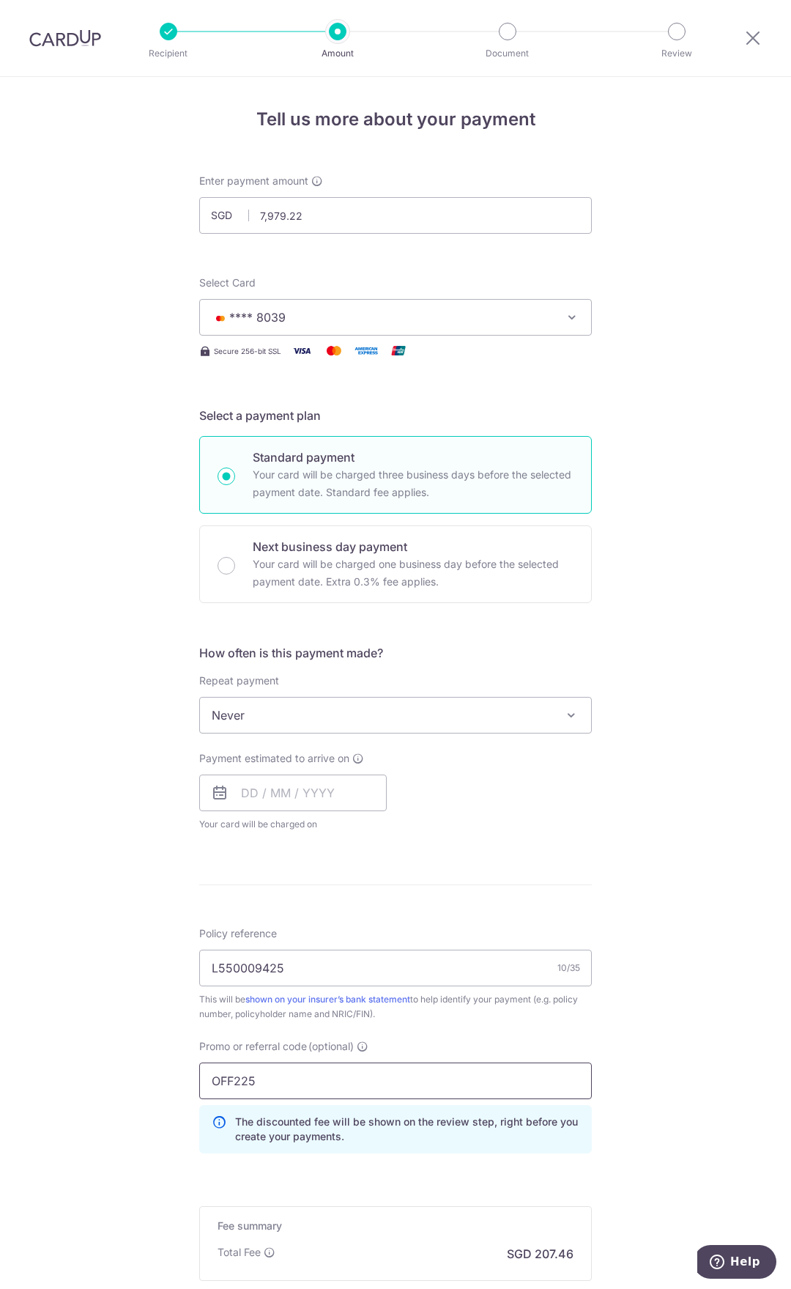
type input "OFF225"
click at [128, 838] on div "Tell us more about your payment Enter payment amount SGD 7,979.22 7979.22 Selec…" at bounding box center [395, 772] width 791 height 1391
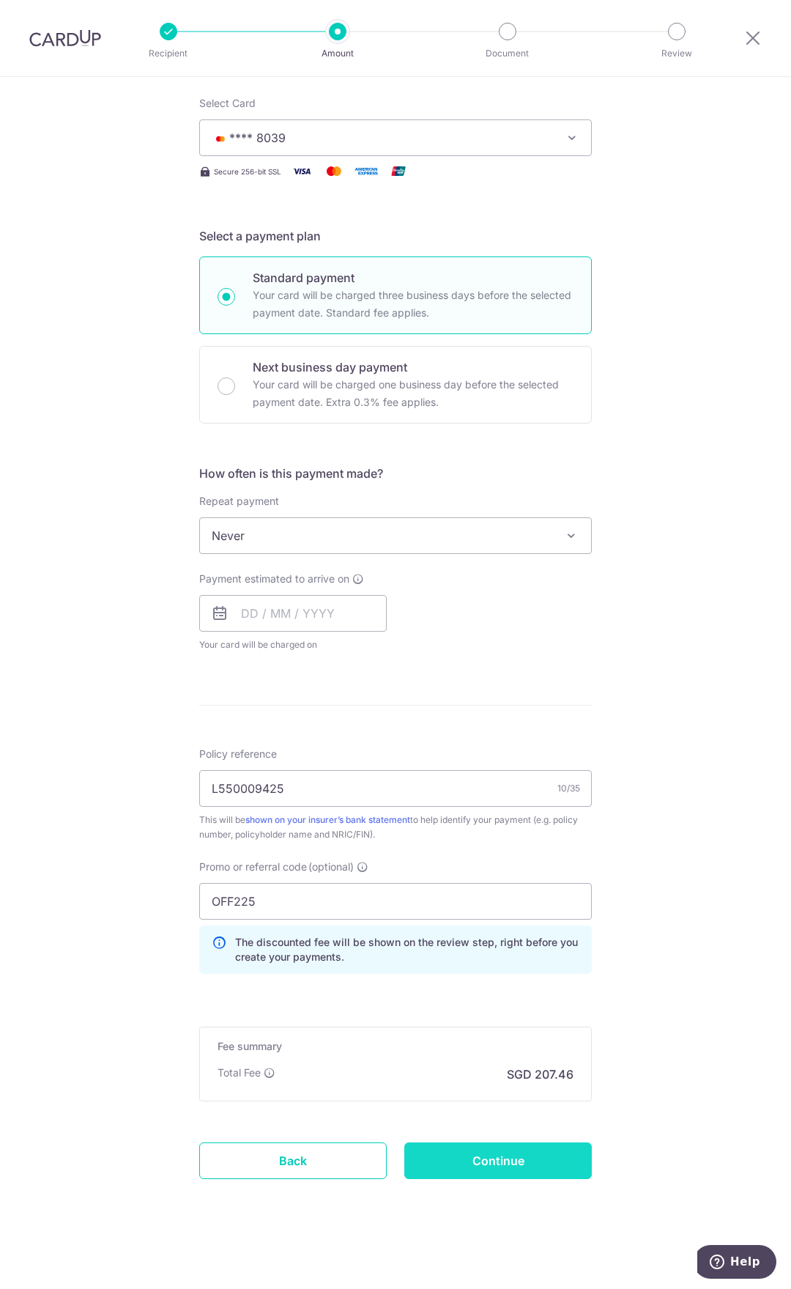
click at [513, 1174] on input "Continue" at bounding box center [498, 1160] width 188 height 37
type input "Create Schedule"
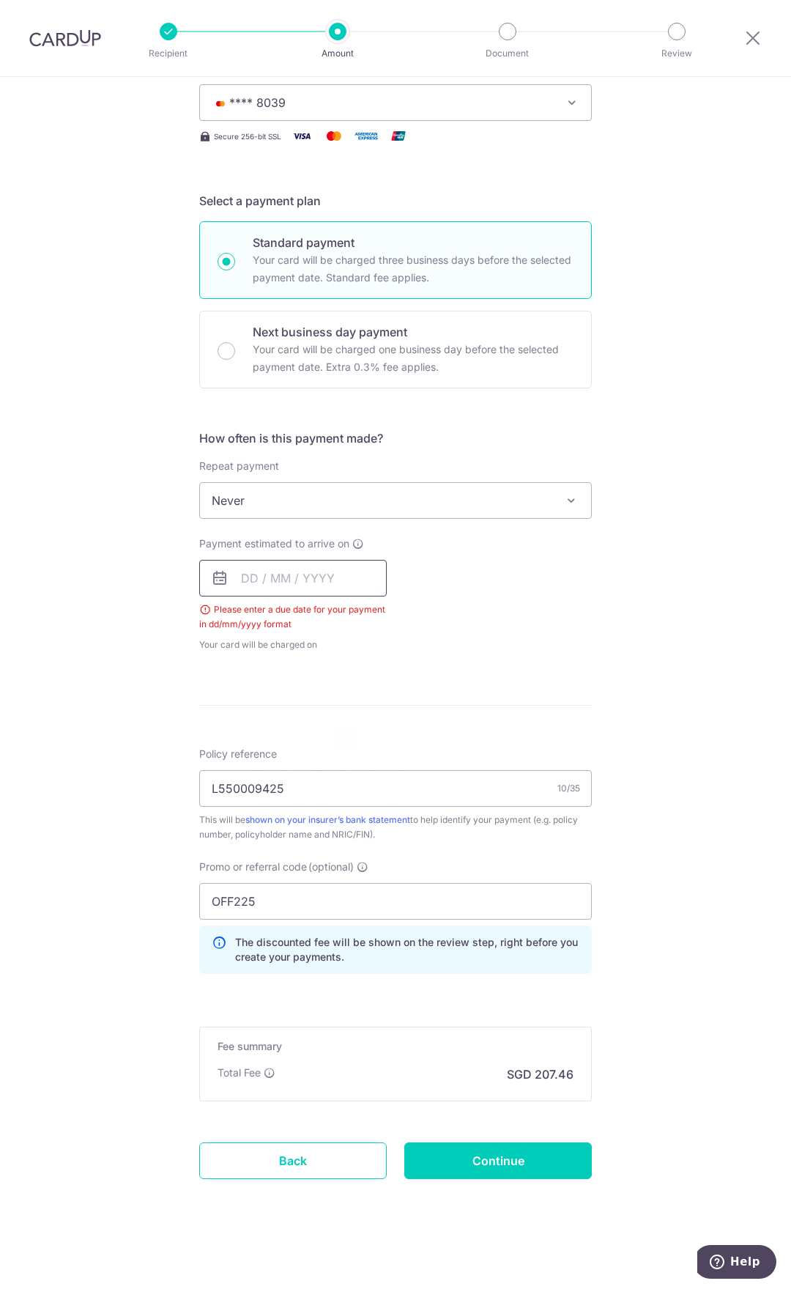
click at [324, 588] on input "text" at bounding box center [293, 578] width 188 height 37
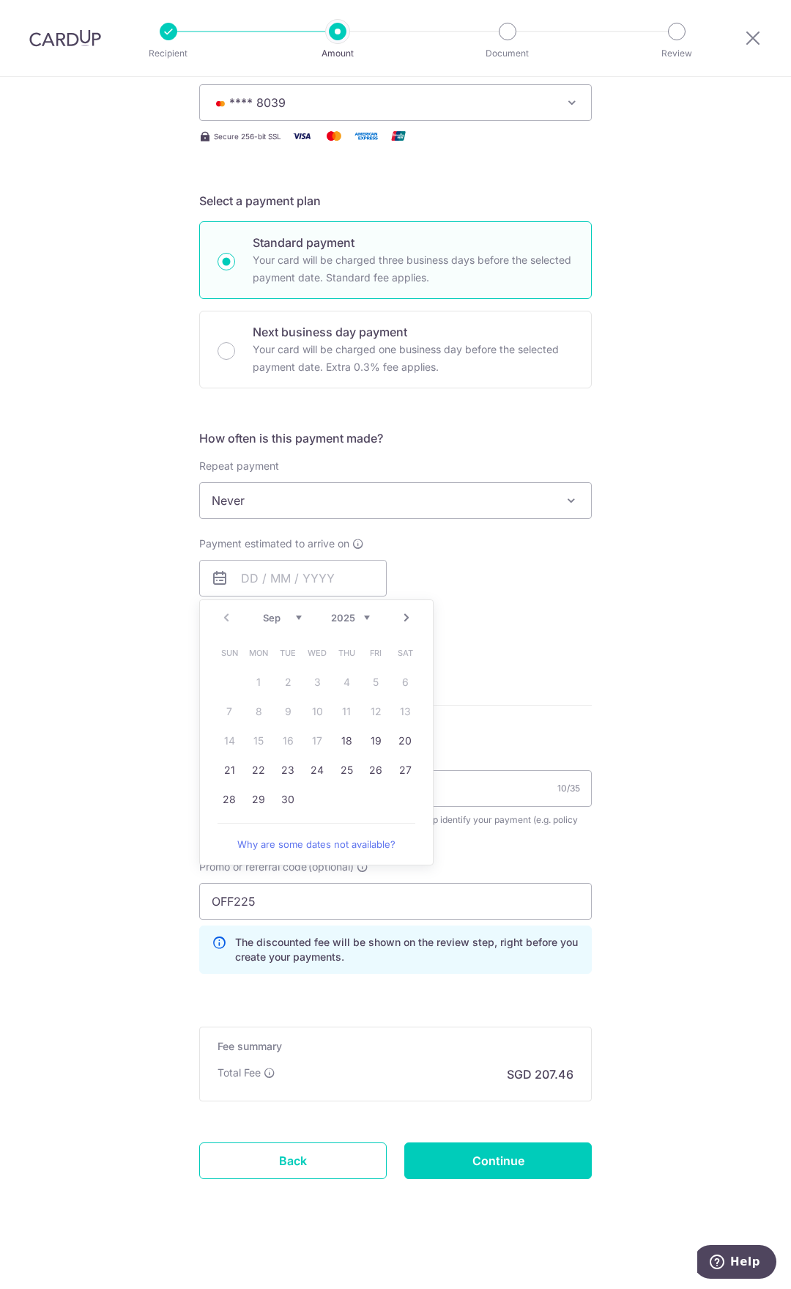
click at [403, 626] on link "Next" at bounding box center [407, 618] width 18 height 18
click at [255, 736] on link "13" at bounding box center [258, 740] width 23 height 23
type input "[DATE]"
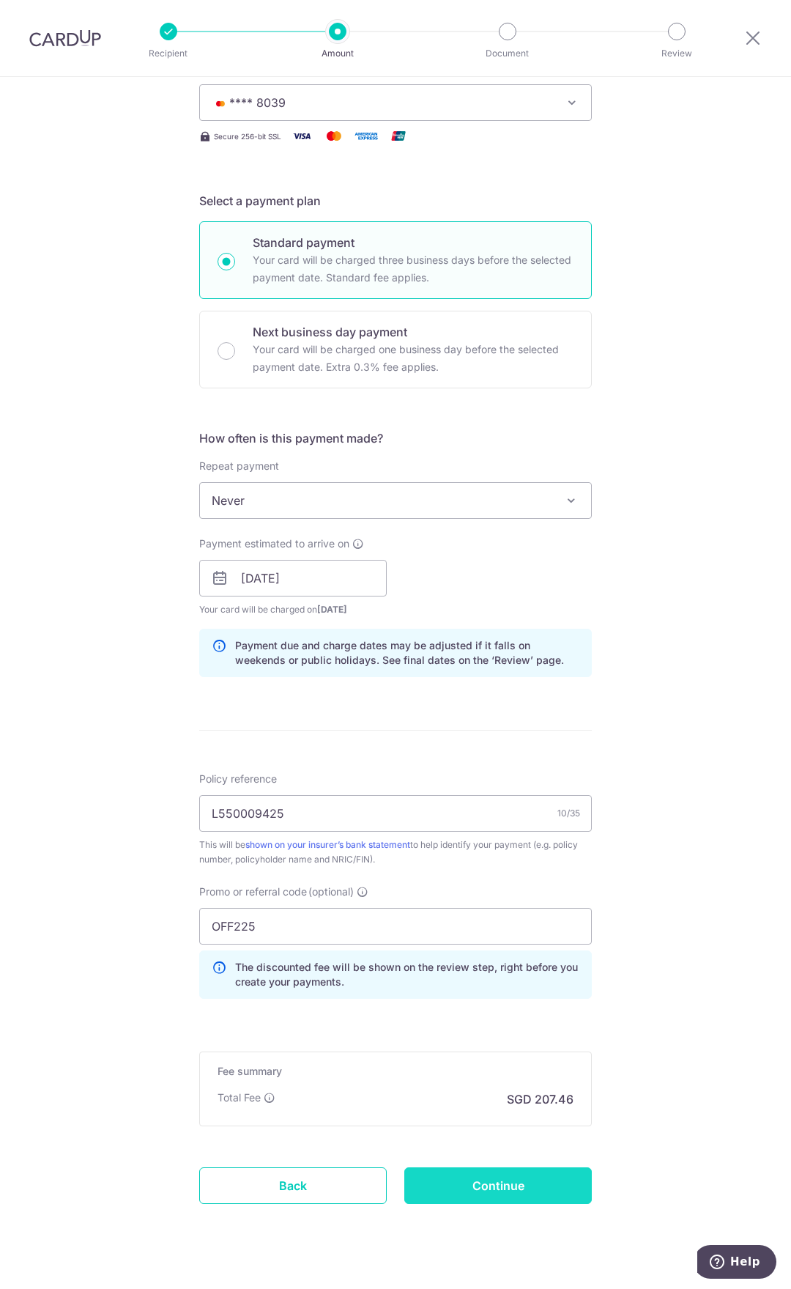
click at [536, 1177] on input "Continue" at bounding box center [498, 1185] width 188 height 37
type input "Create Schedule"
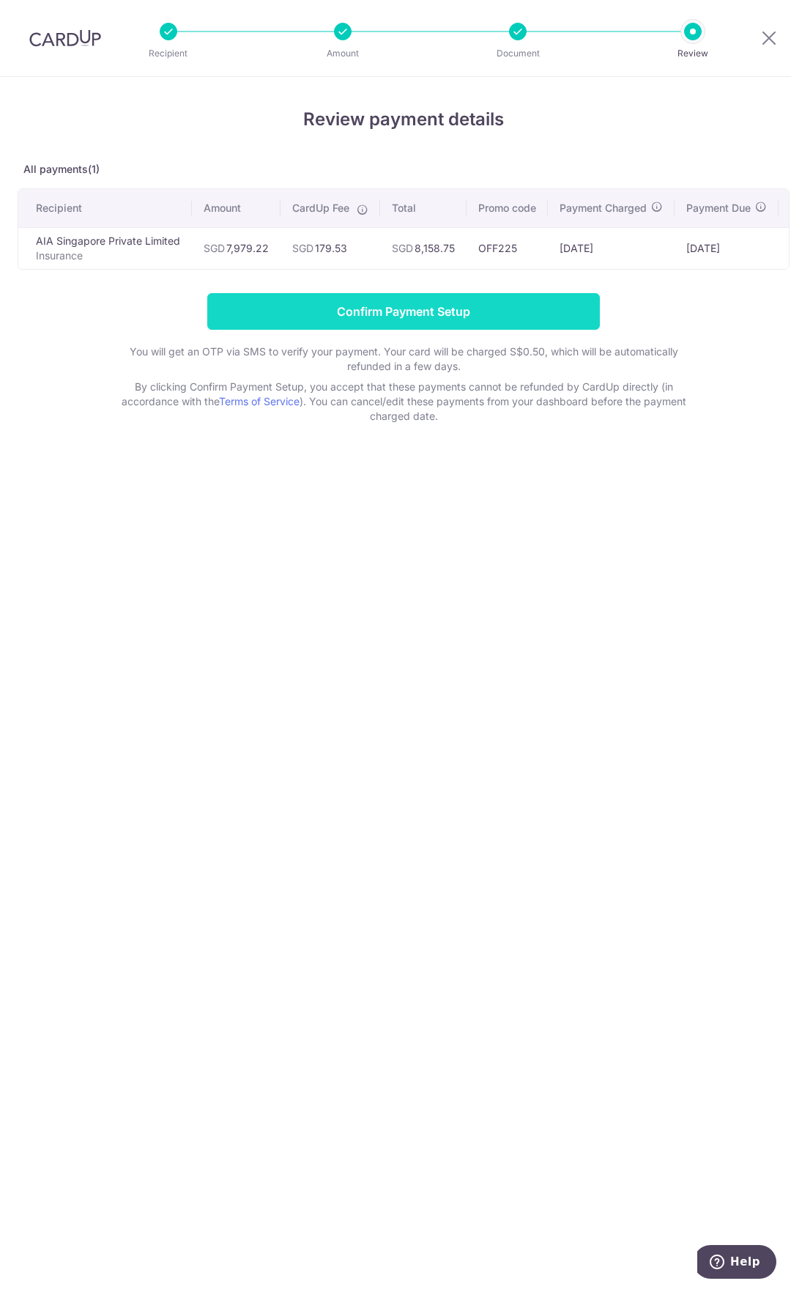
click at [301, 322] on input "Confirm Payment Setup" at bounding box center [403, 311] width 393 height 37
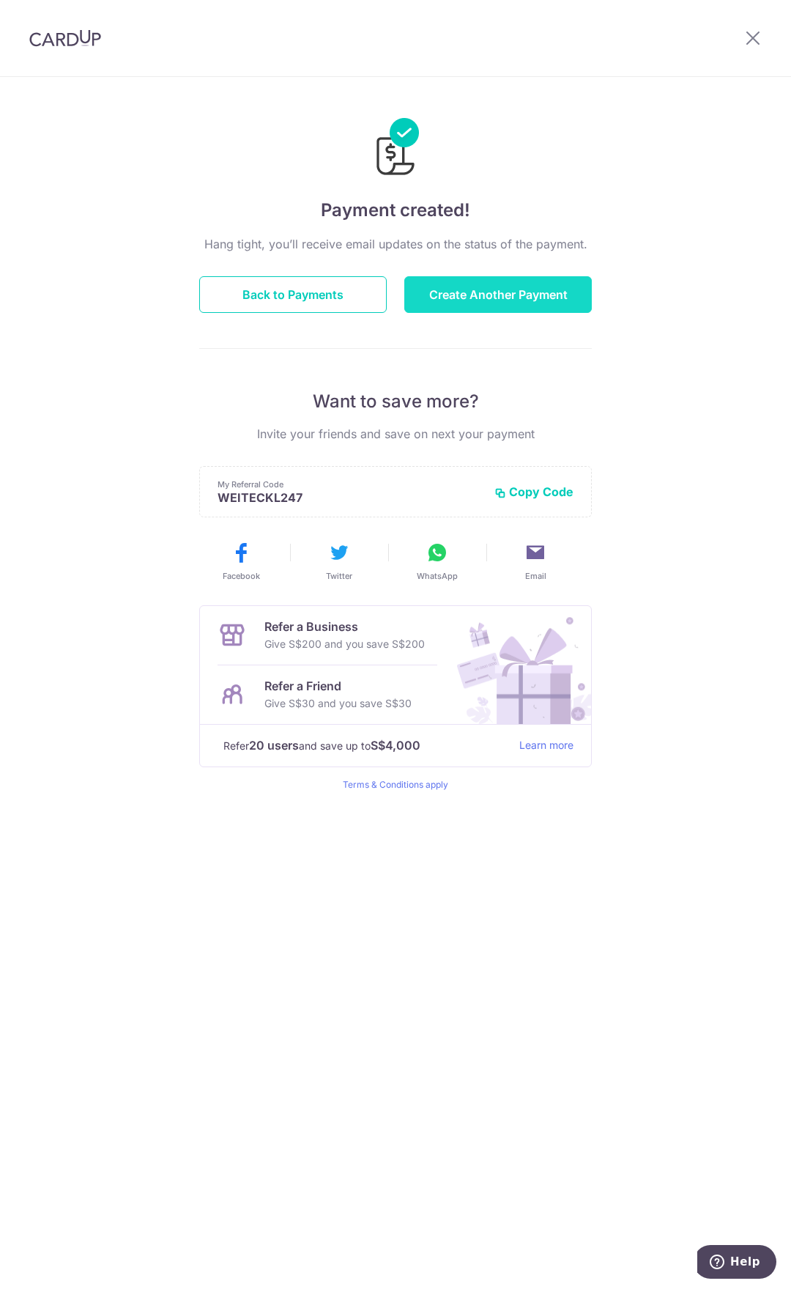
click at [503, 278] on button "Create Another Payment" at bounding box center [498, 294] width 188 height 37
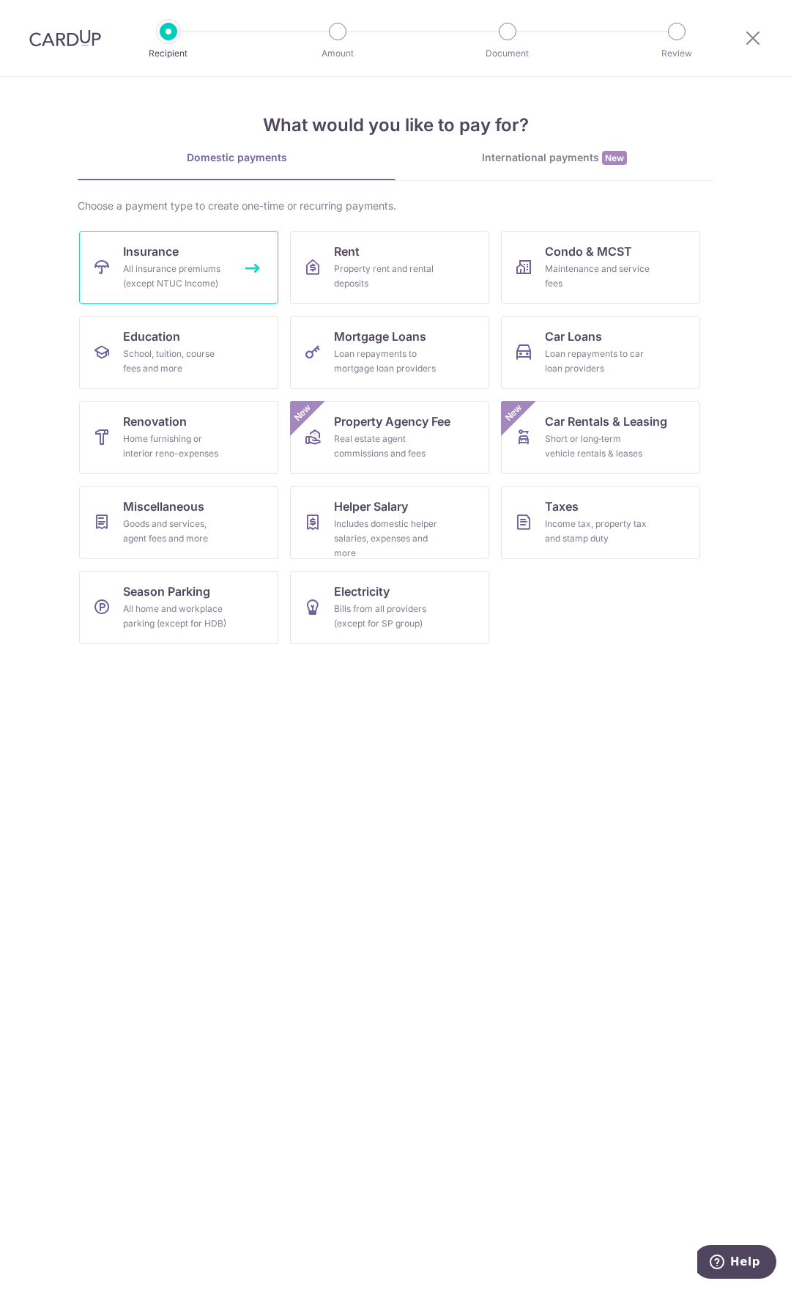
click at [205, 286] on div "All insurance premiums (except NTUC Income)" at bounding box center [175, 276] width 105 height 29
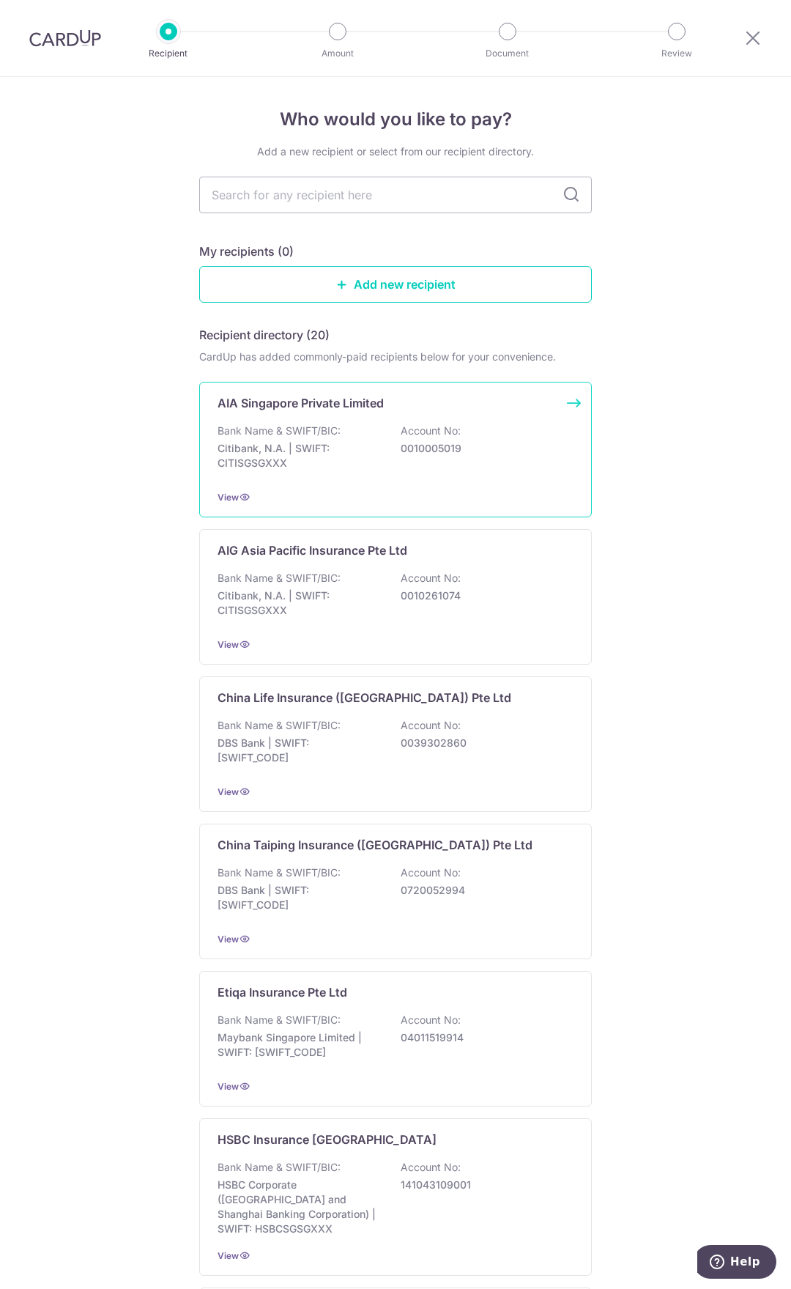
click at [360, 435] on div "Bank Name & SWIFT/BIC: Citibank, N.A. | SWIFT: CITISGSGXXX Account No: 00100050…" at bounding box center [396, 450] width 356 height 54
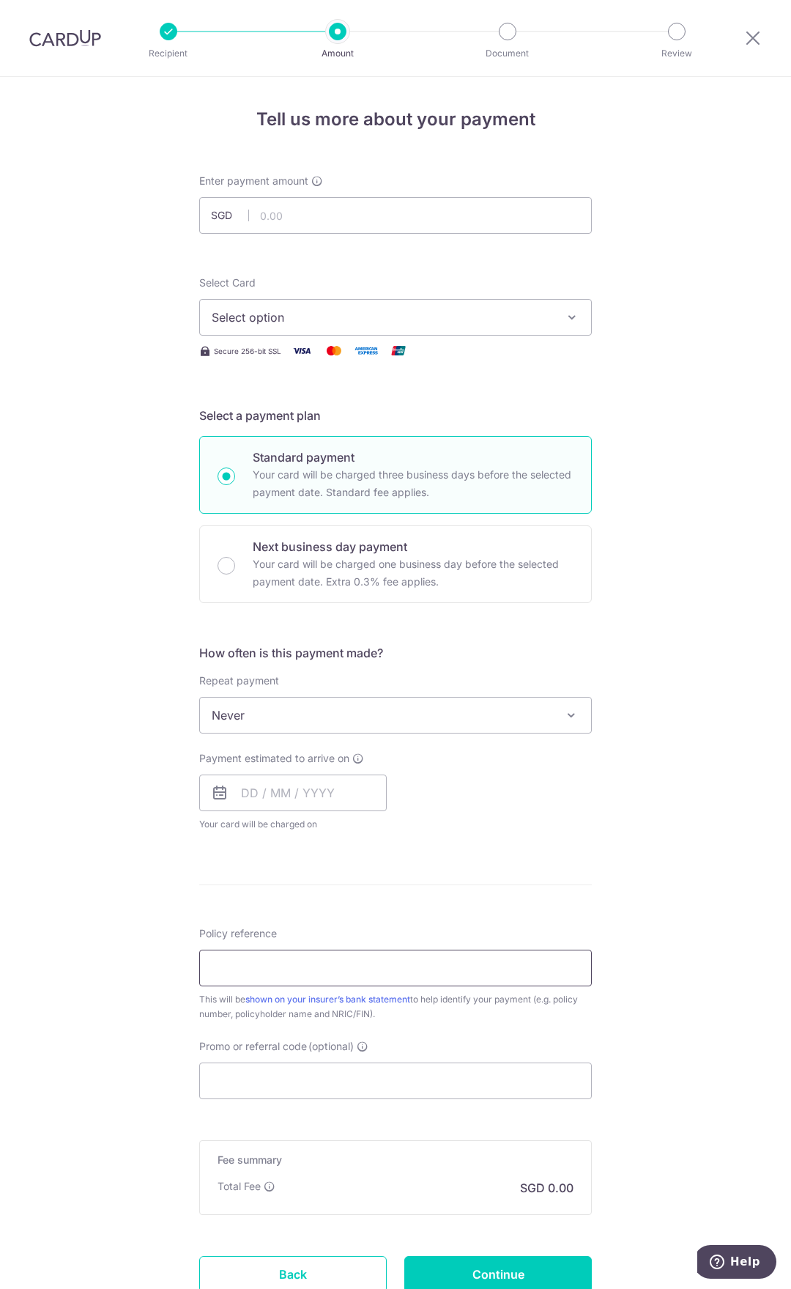
click at [348, 952] on input "Policy reference" at bounding box center [395, 967] width 393 height 37
paste input "L550009438"
type input "L550009438"
click at [311, 223] on input "text" at bounding box center [395, 215] width 393 height 37
type input "1,894.41"
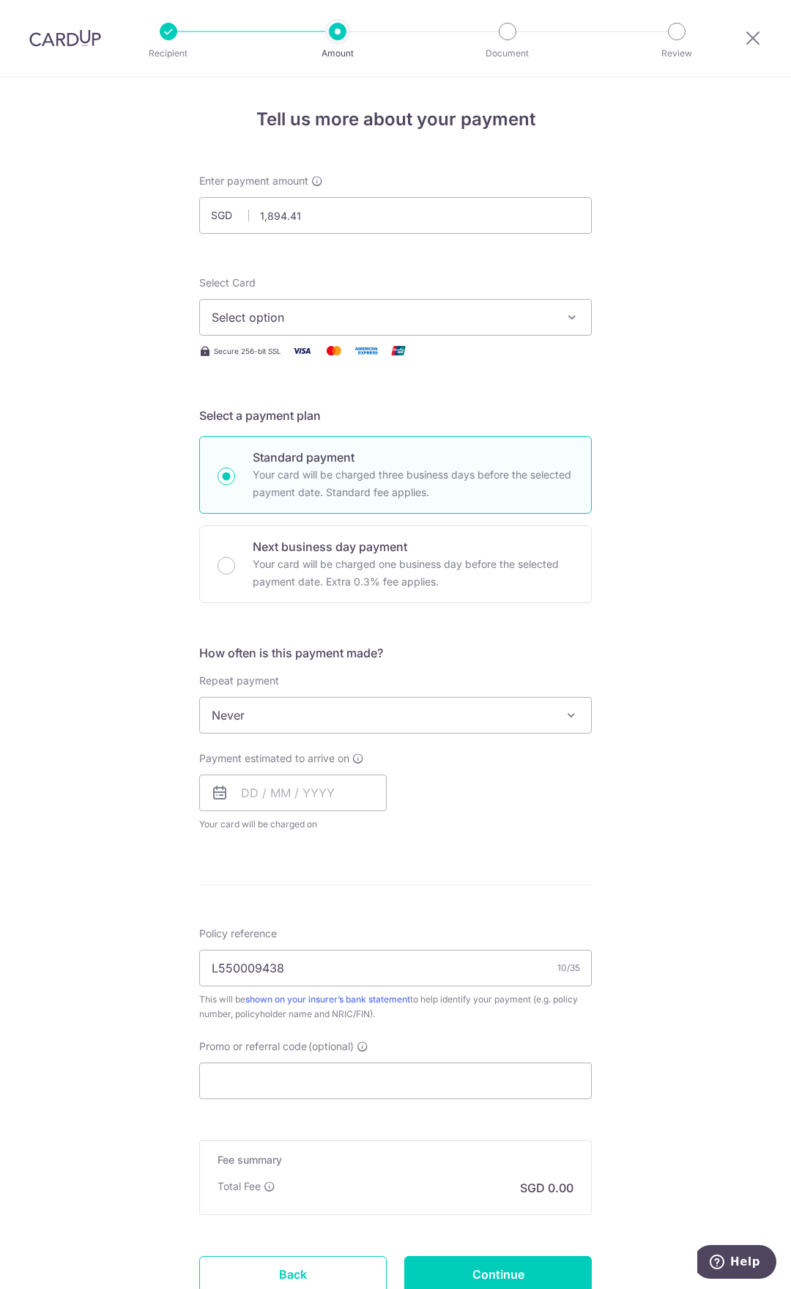
click at [312, 327] on button "Select option" at bounding box center [395, 317] width 393 height 37
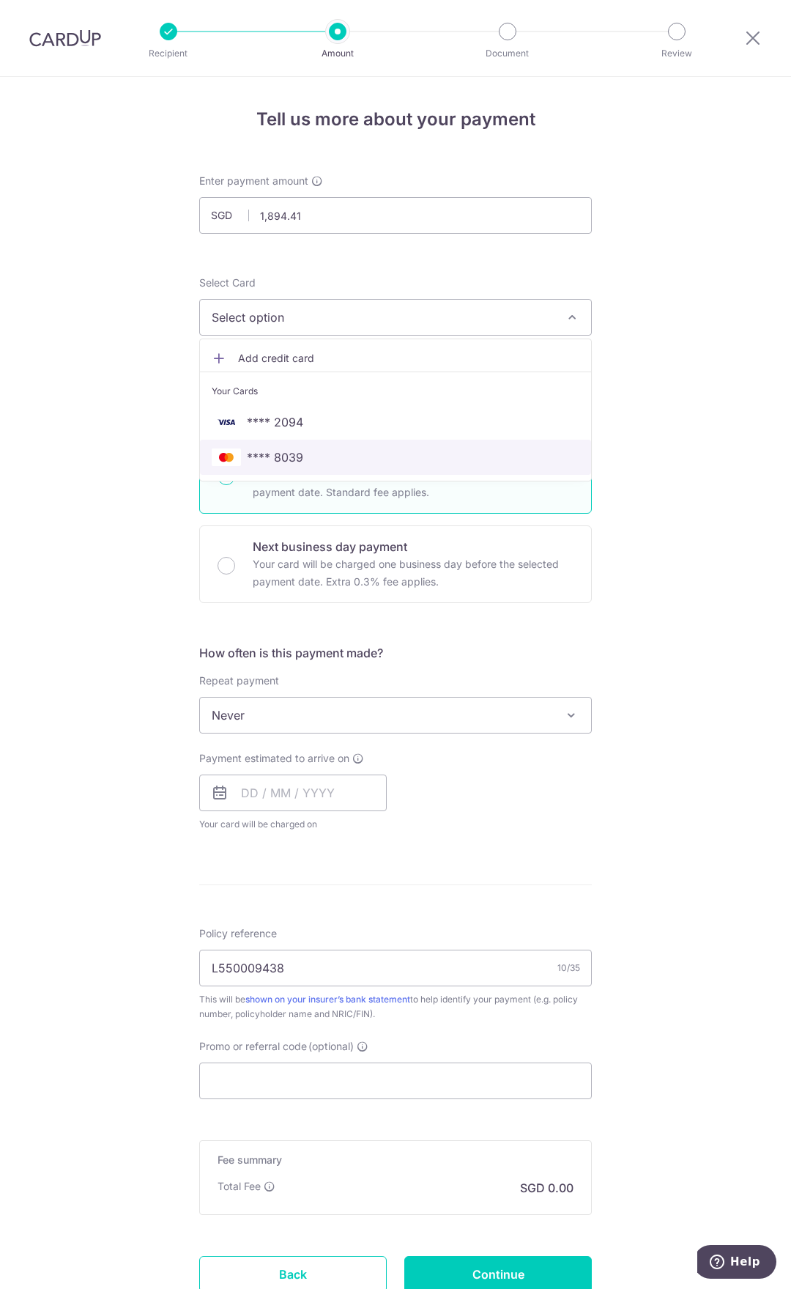
click at [298, 449] on span "**** 8039" at bounding box center [275, 457] width 56 height 18
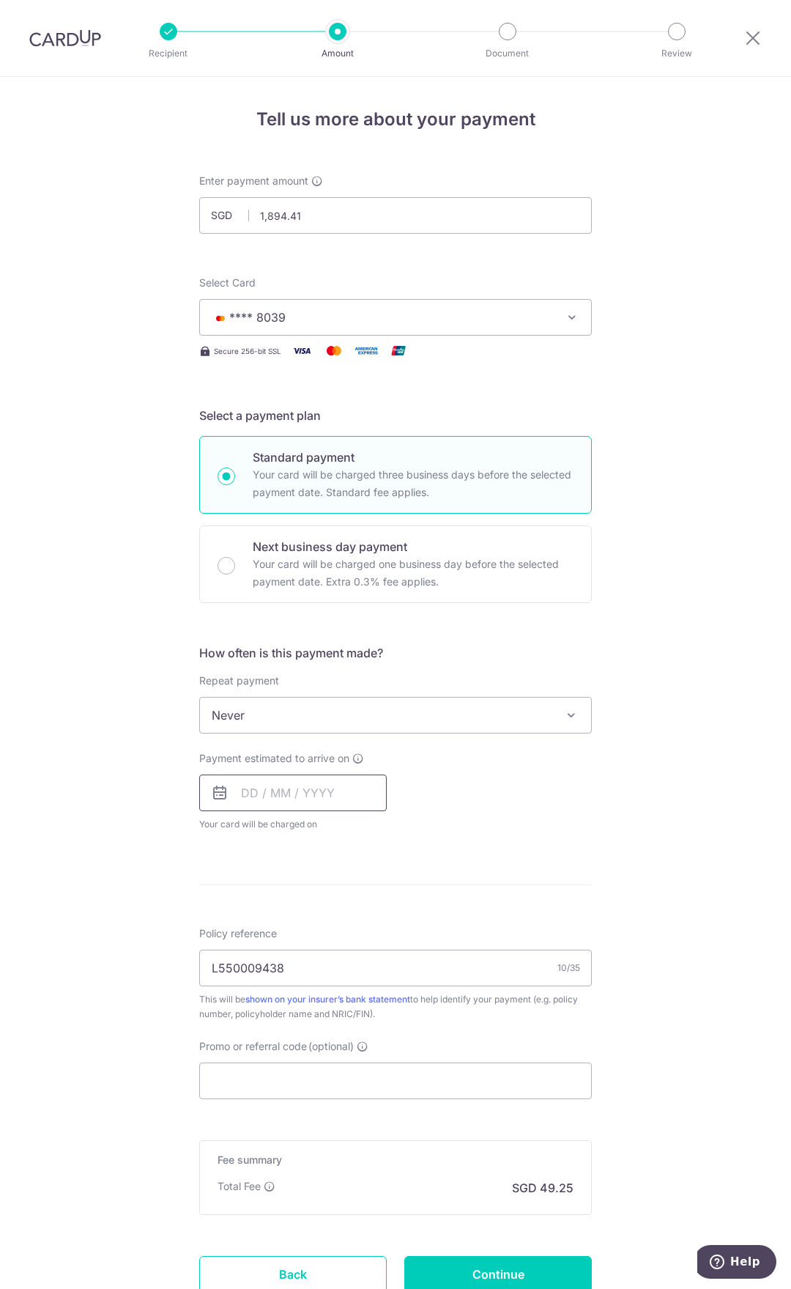
click at [292, 790] on input "text" at bounding box center [293, 792] width 188 height 37
click at [401, 834] on link "Next" at bounding box center [407, 832] width 18 height 18
click at [261, 964] on link "13" at bounding box center [258, 955] width 23 height 23
type input "13/10/2025"
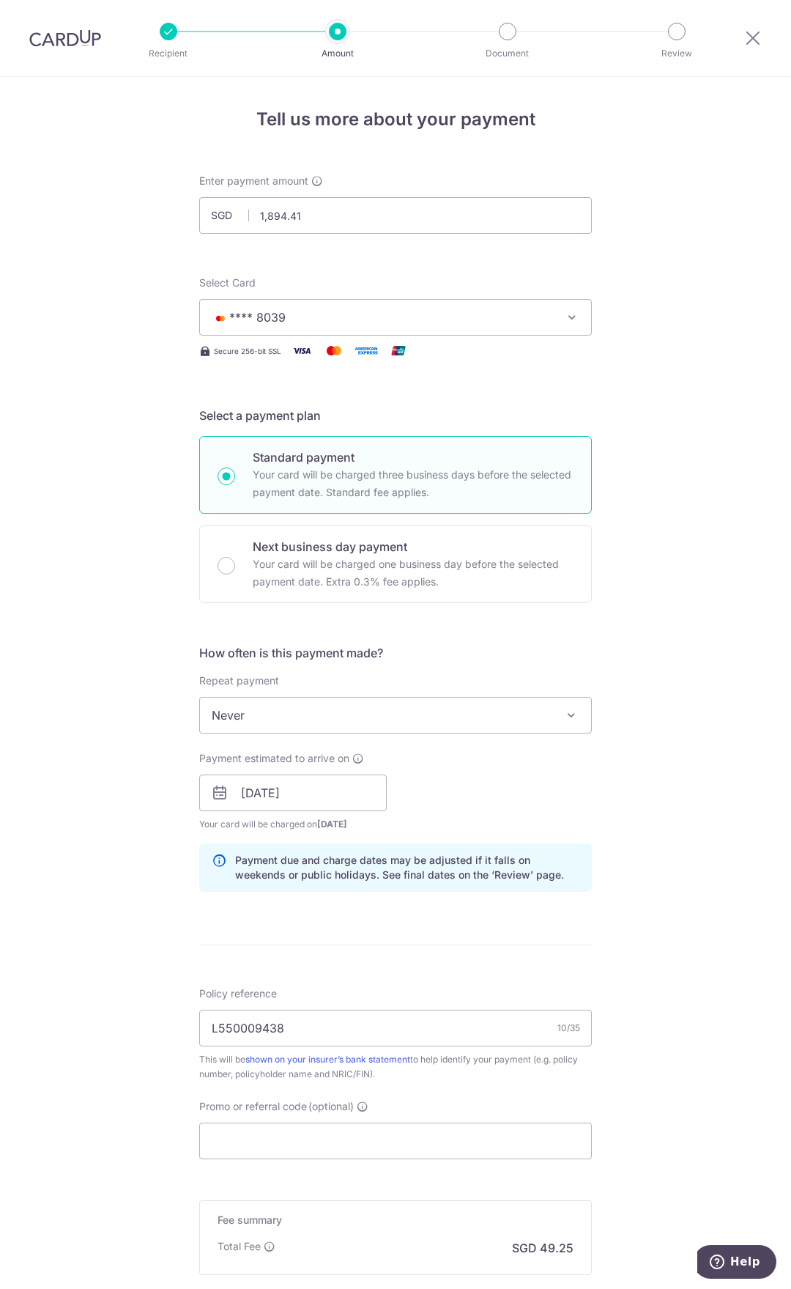
scroll to position [75, 0]
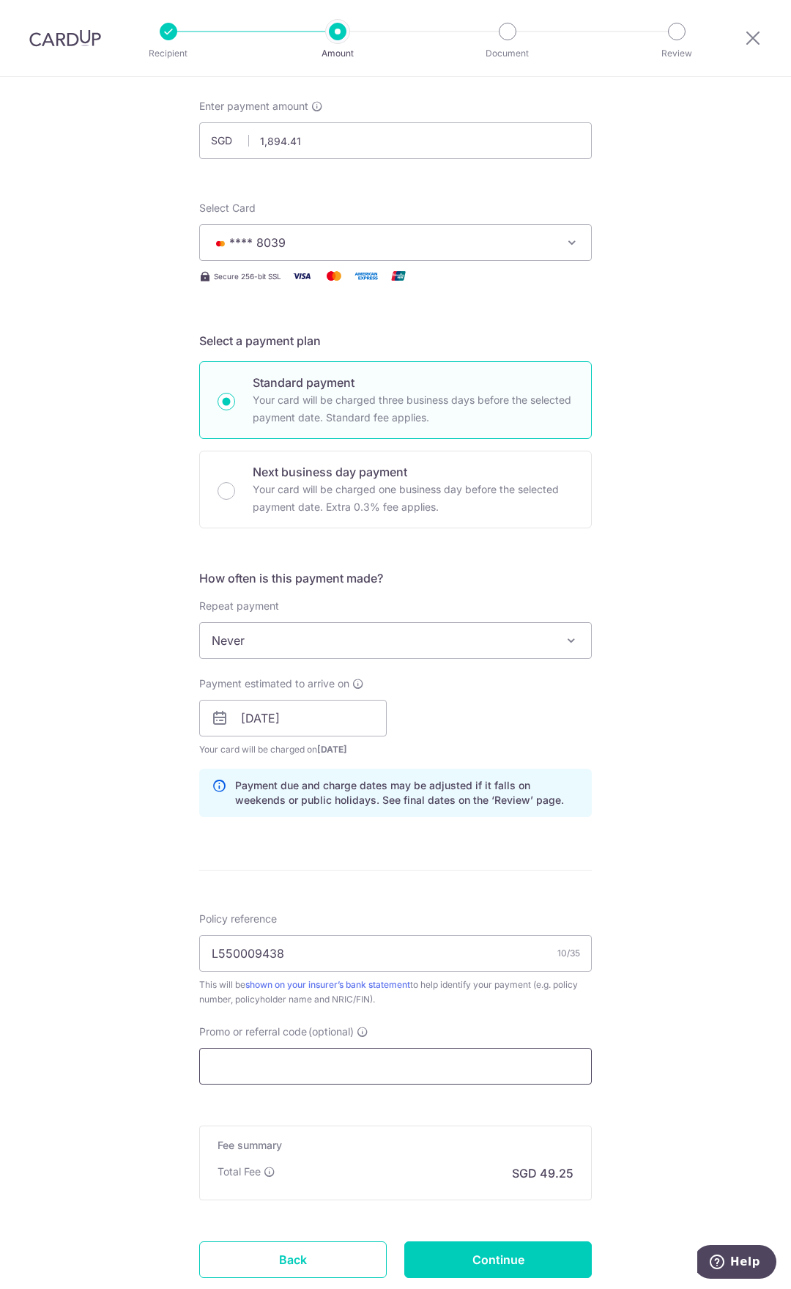
click at [303, 1072] on input "Promo or referral code (optional)" at bounding box center [395, 1066] width 393 height 37
paste input "OFF225"
type input "OFF225"
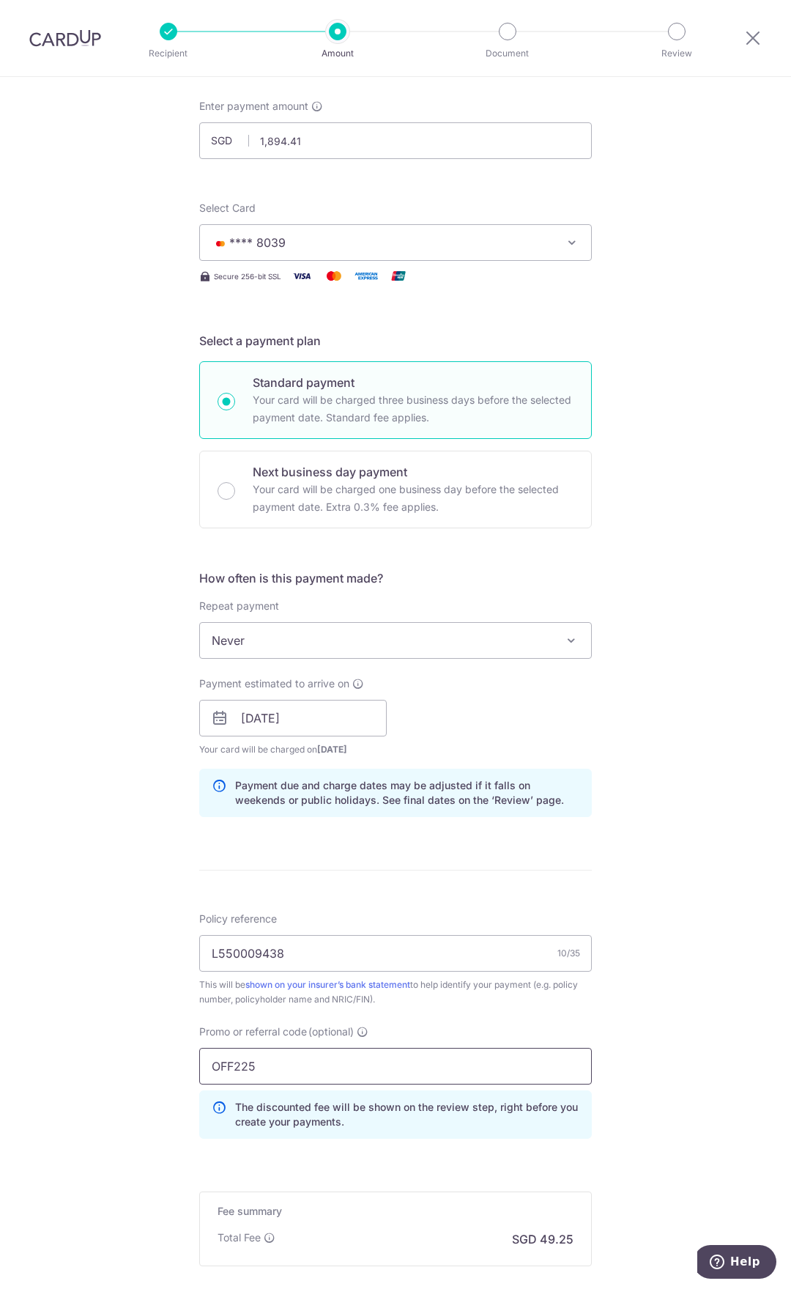
scroll to position [240, 0]
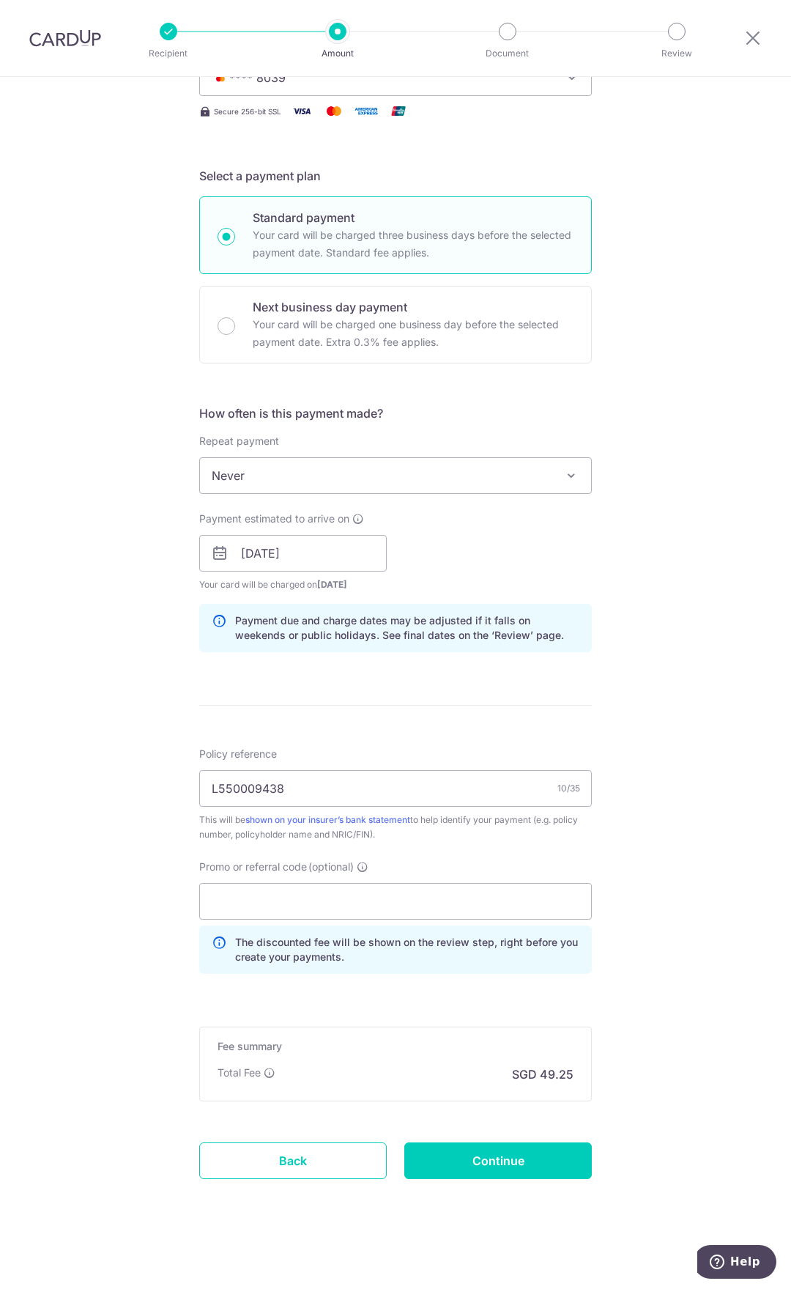
click at [617, 1026] on div "Tell us more about your payment Enter payment amount SGD 1,894.41 1894.41 Selec…" at bounding box center [395, 562] width 791 height 1451
click at [393, 909] on input "Promo or referral code (optional)" at bounding box center [395, 901] width 393 height 37
click at [181, 872] on div "Tell us more about your payment Enter payment amount SGD 1,894.41 1894.41 Selec…" at bounding box center [395, 562] width 791 height 1451
click at [267, 897] on input "Promo or referral code (optional)" at bounding box center [395, 901] width 393 height 37
paste input "OFF225"
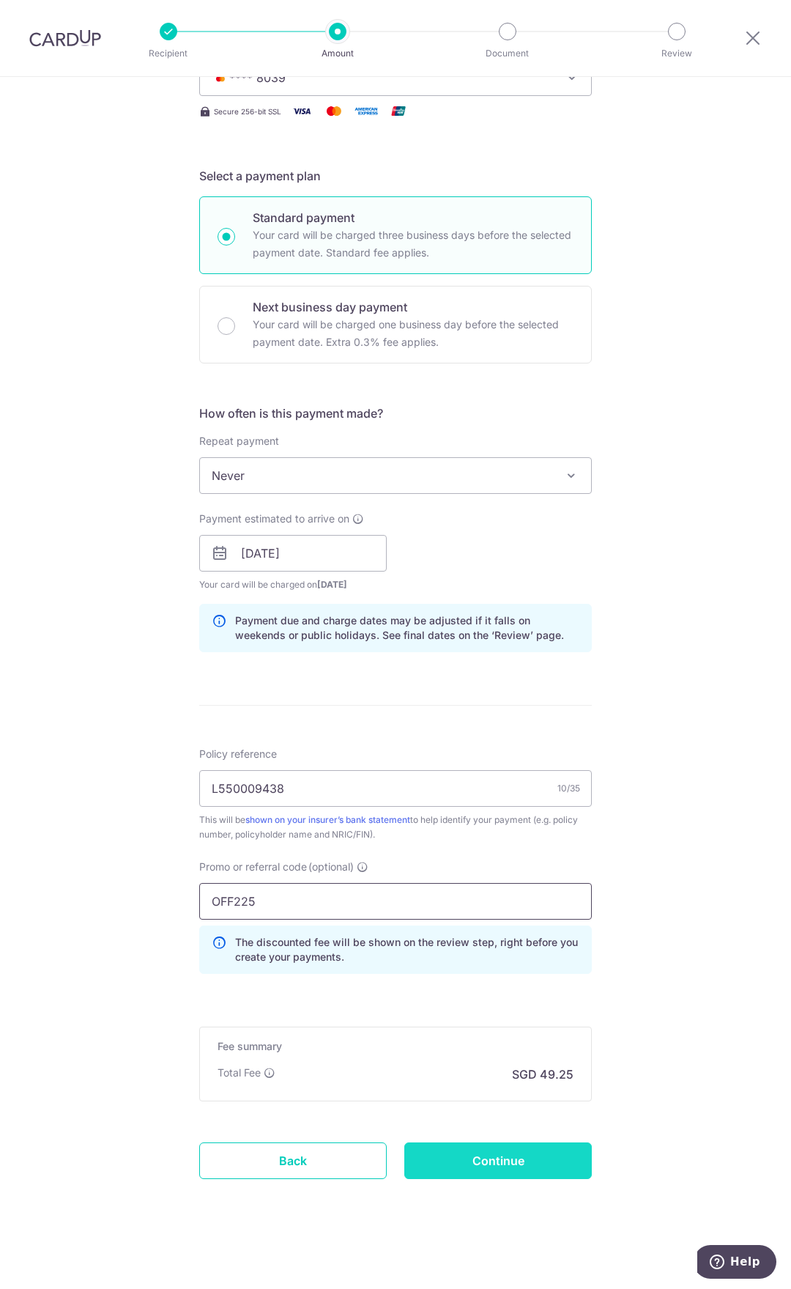
type input "OFF225"
click at [493, 1158] on input "Continue" at bounding box center [498, 1160] width 188 height 37
type input "Create Schedule"
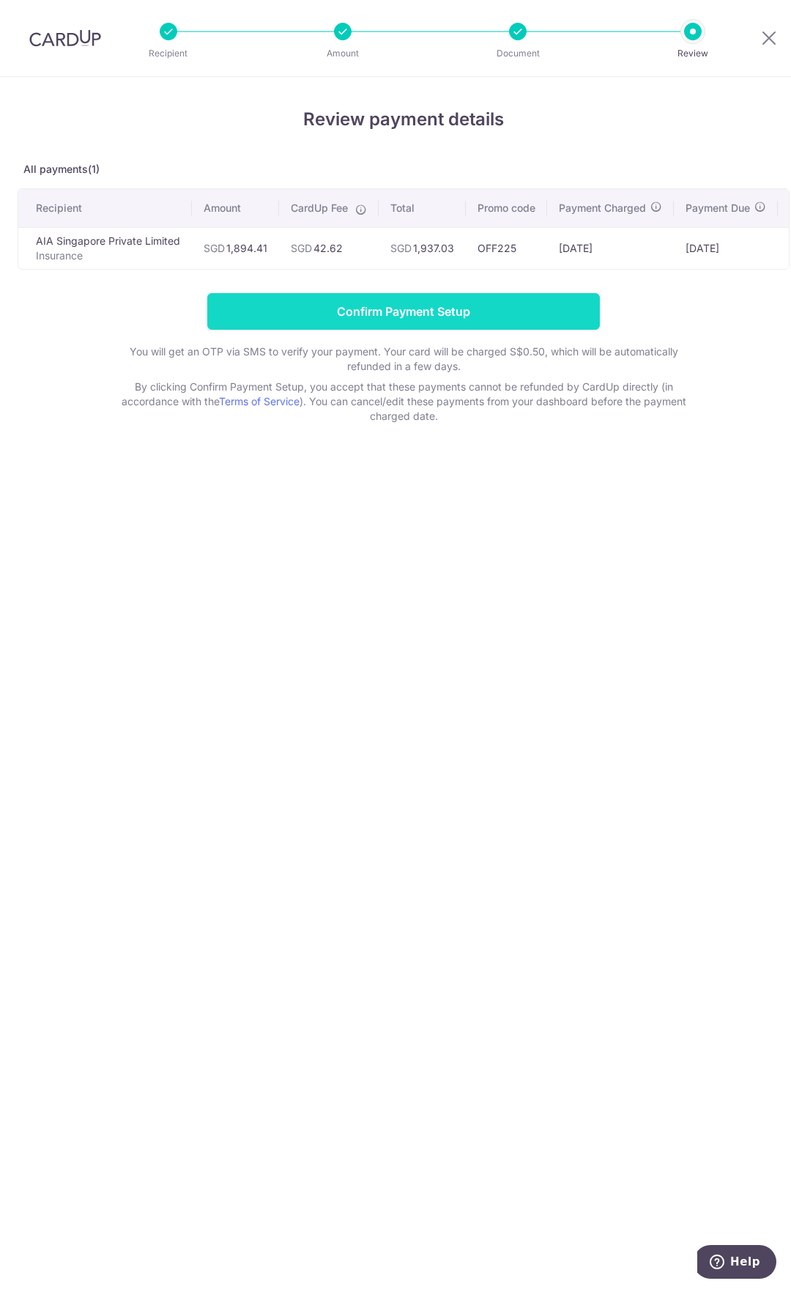
click at [520, 308] on input "Confirm Payment Setup" at bounding box center [403, 311] width 393 height 37
